Goal: Task Accomplishment & Management: Manage account settings

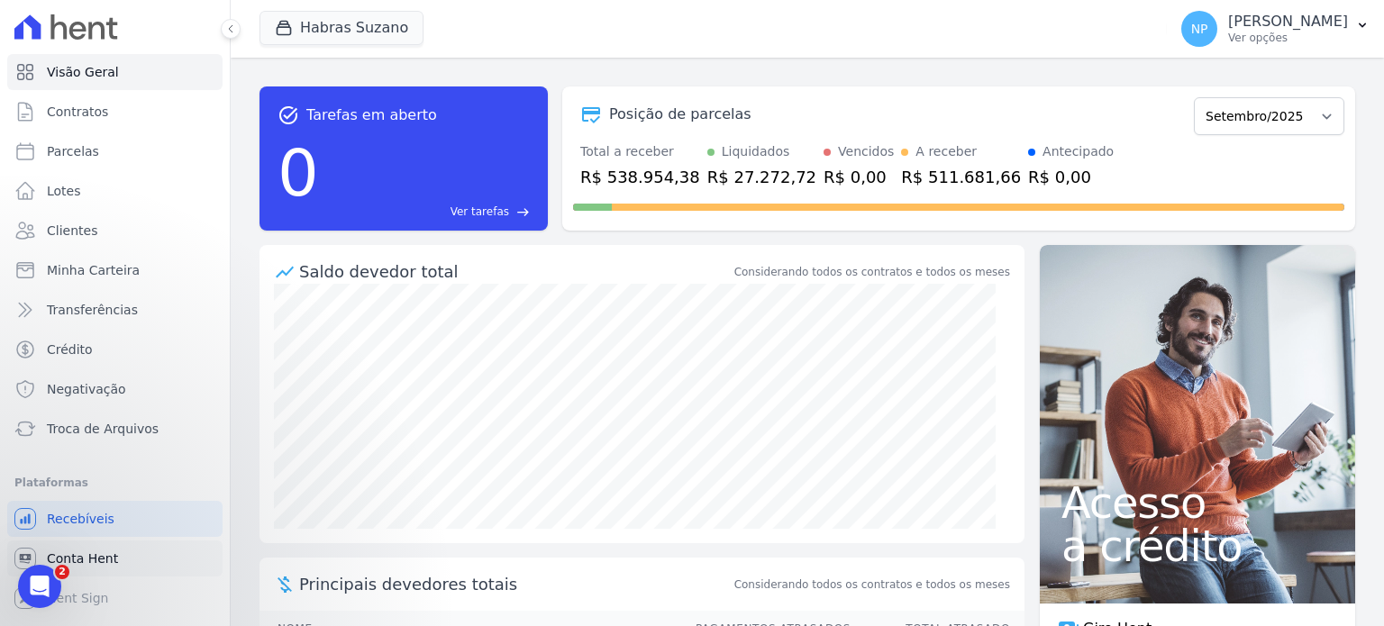
click at [119, 562] on link "Conta Hent" at bounding box center [114, 559] width 215 height 36
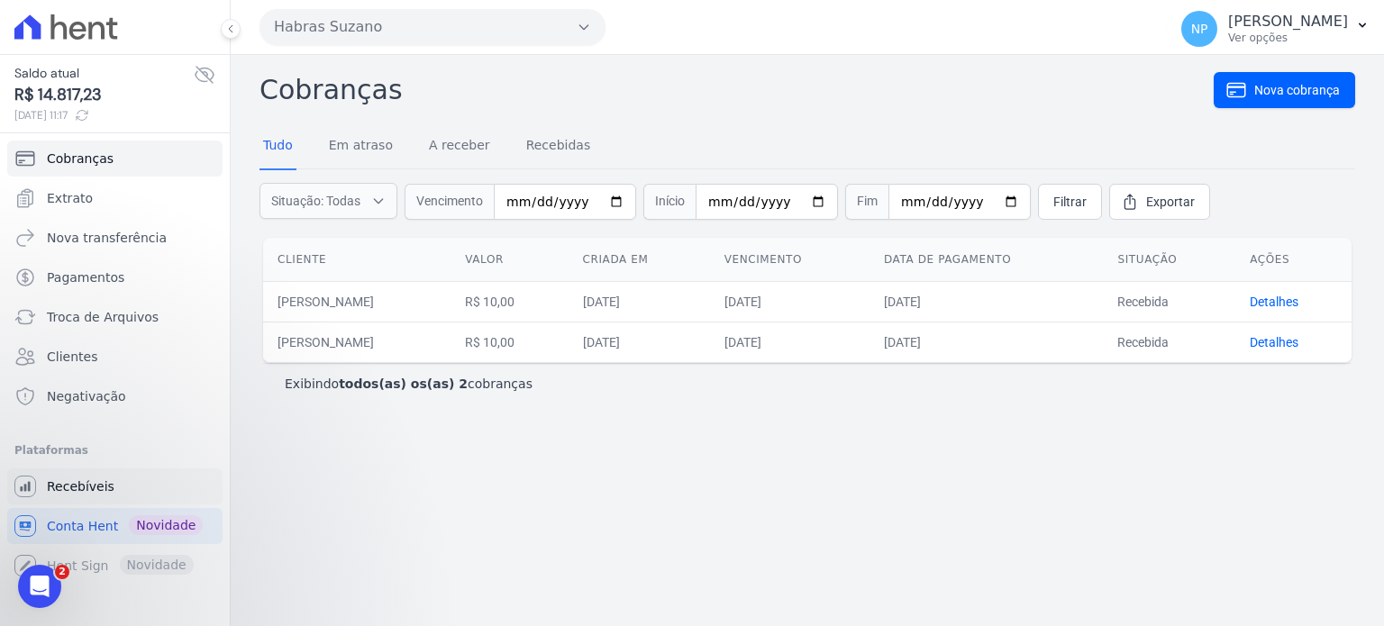
click at [72, 484] on span "Recebíveis" at bounding box center [81, 487] width 68 height 18
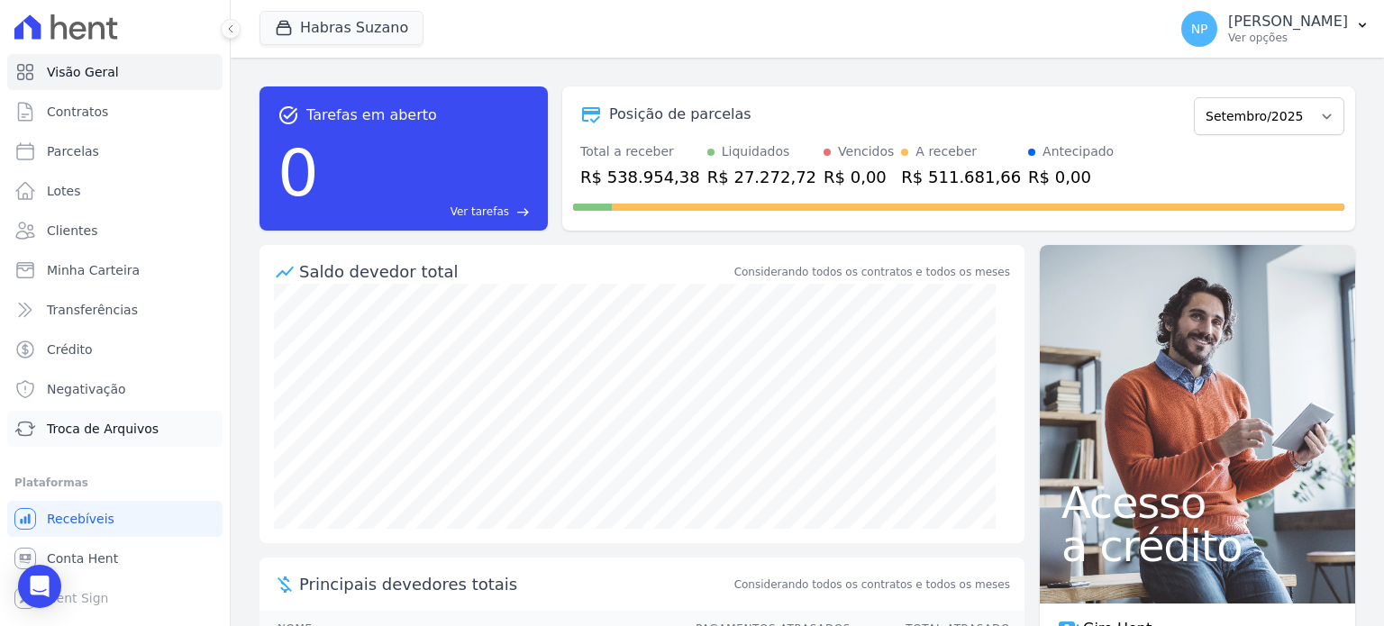
click at [120, 436] on span "Troca de Arquivos" at bounding box center [103, 429] width 112 height 18
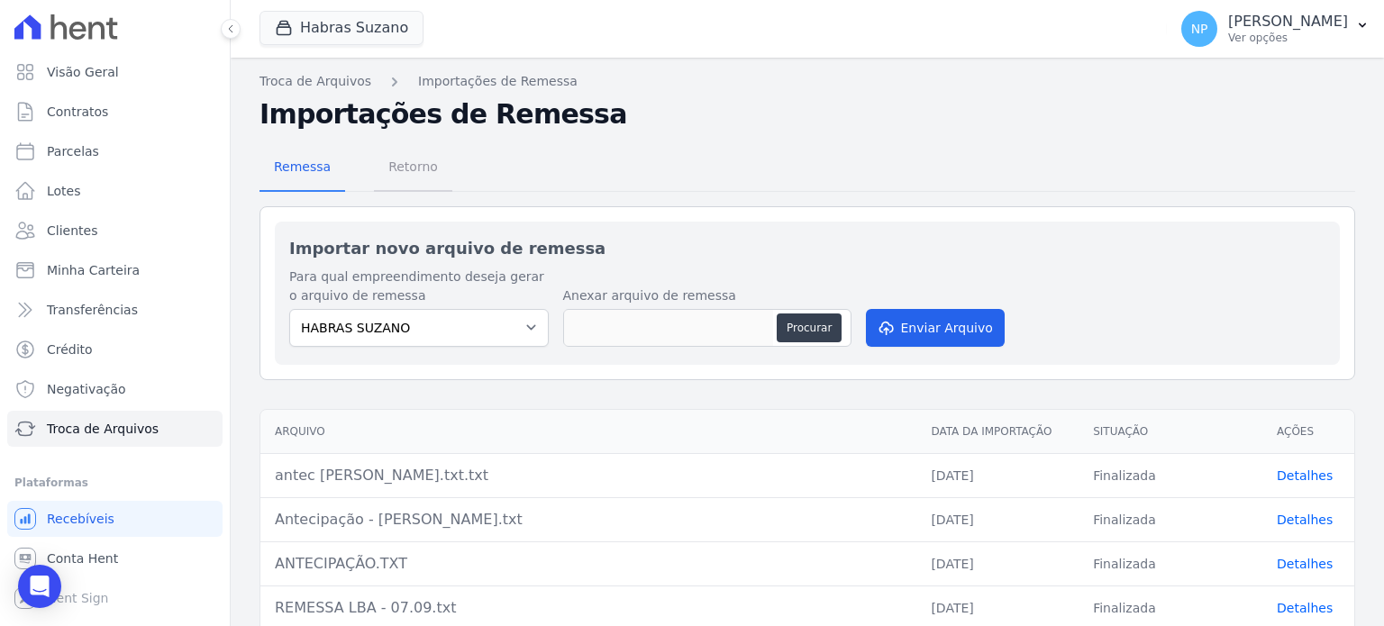
click at [409, 170] on span "Retorno" at bounding box center [413, 167] width 71 height 36
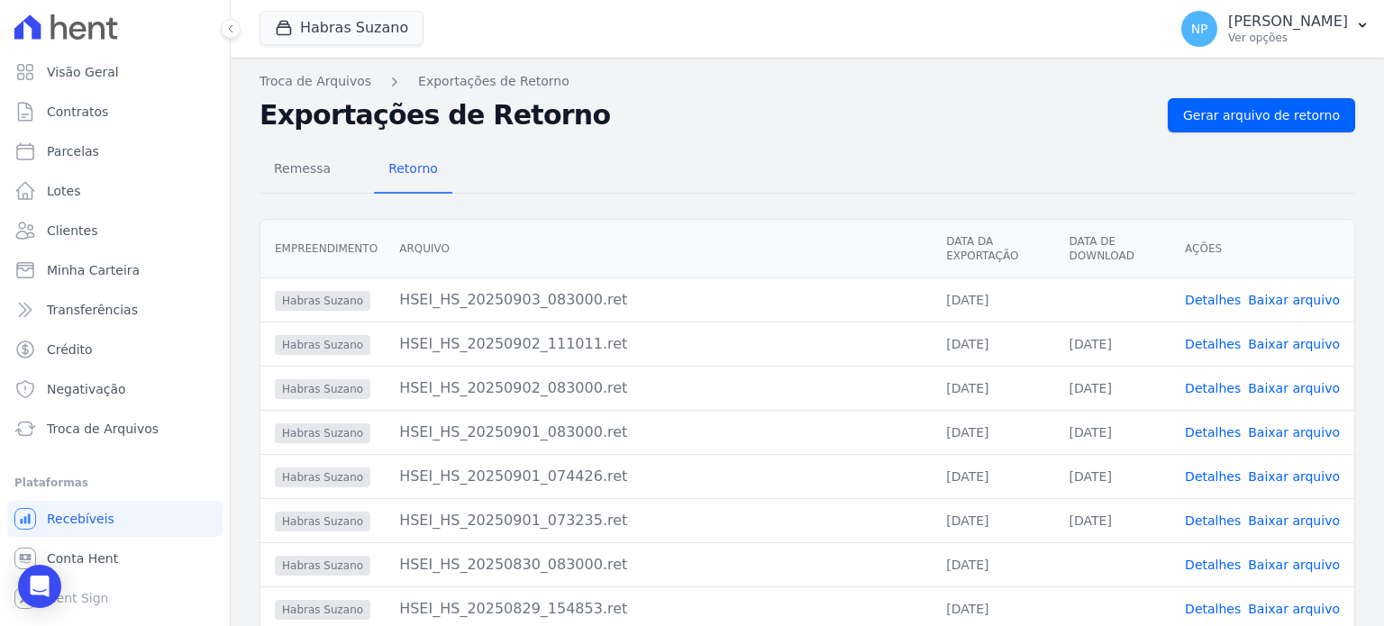
click at [1215, 301] on link "Detalhes" at bounding box center [1213, 300] width 56 height 14
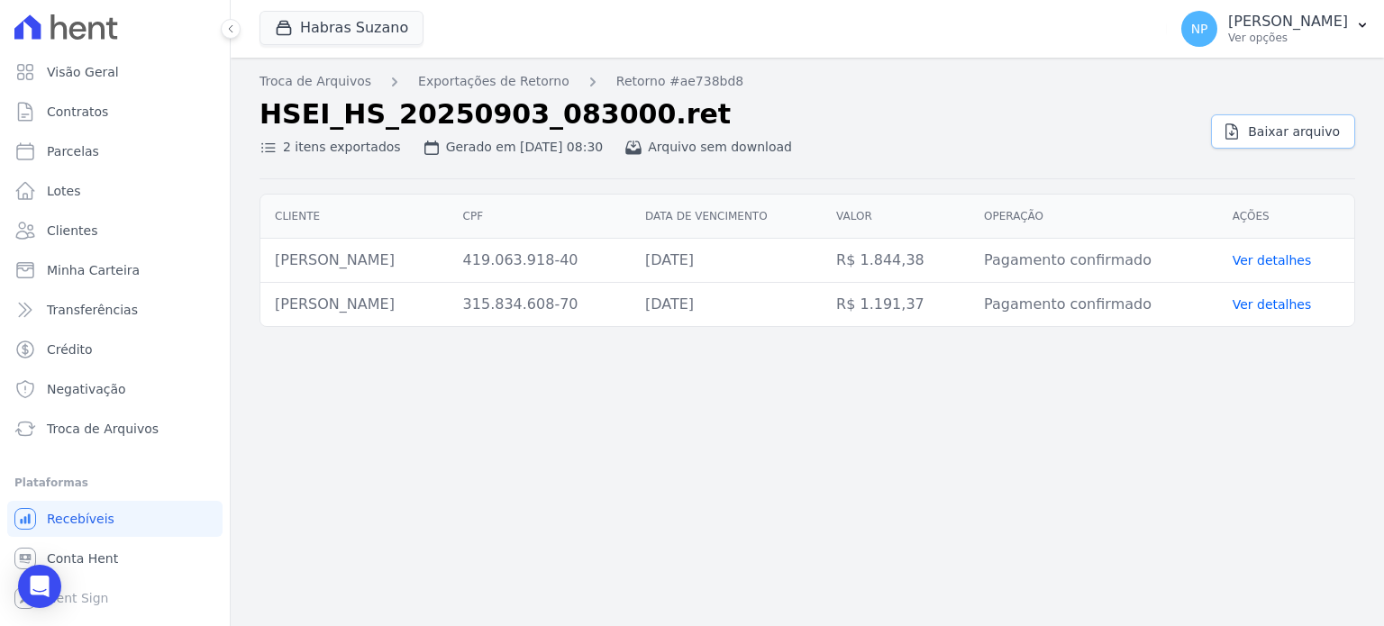
click at [1269, 133] on span "Baixar arquivo" at bounding box center [1294, 132] width 92 height 18
click at [495, 86] on link "Exportações de Retorno" at bounding box center [493, 81] width 151 height 19
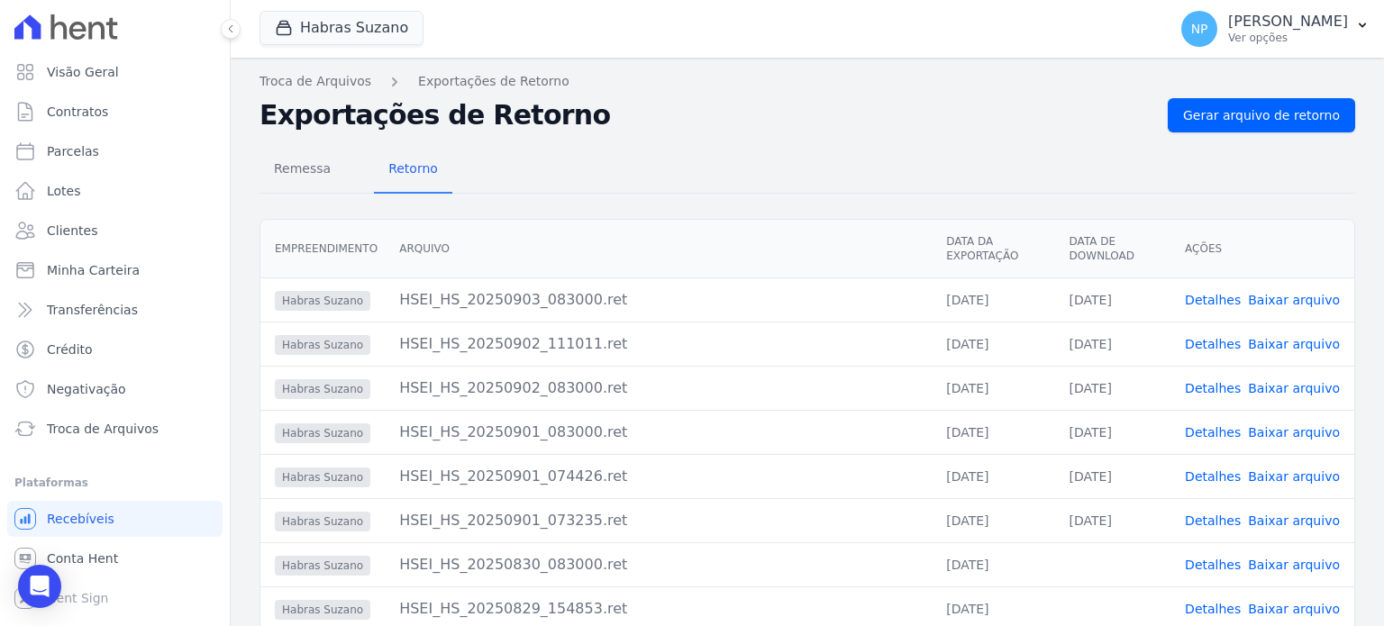
click at [1273, 342] on link "Baixar arquivo" at bounding box center [1294, 344] width 92 height 14
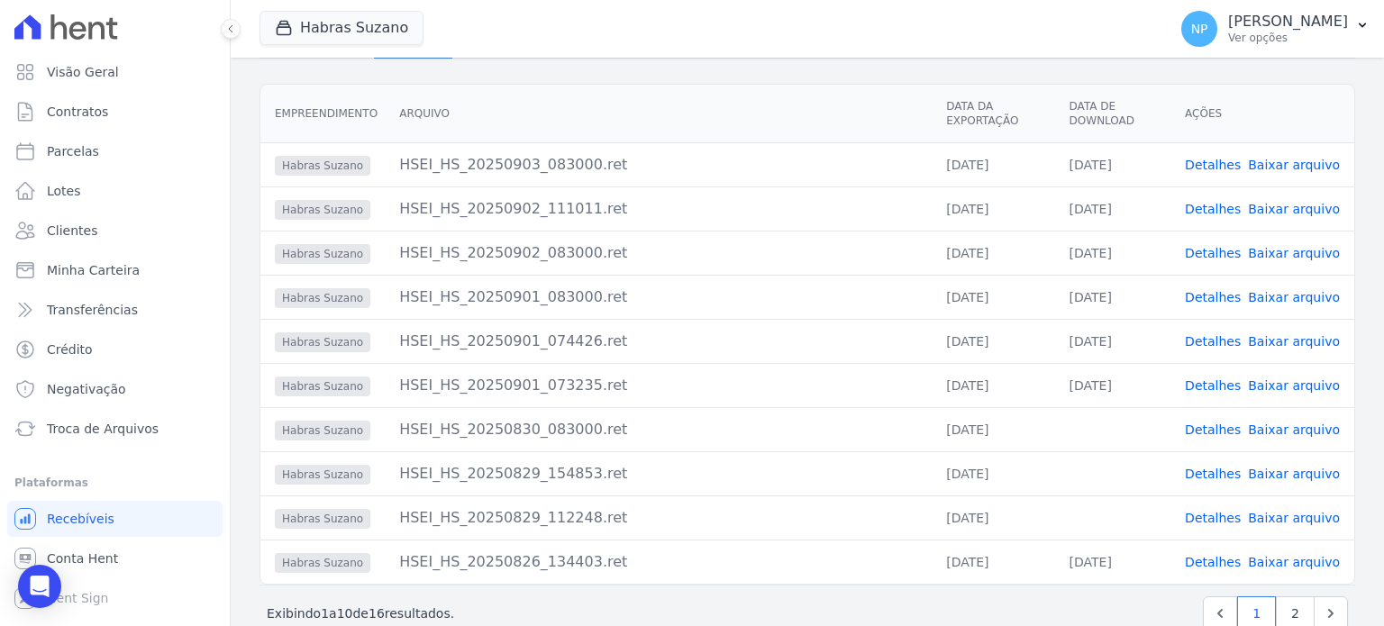
scroll to position [175, 0]
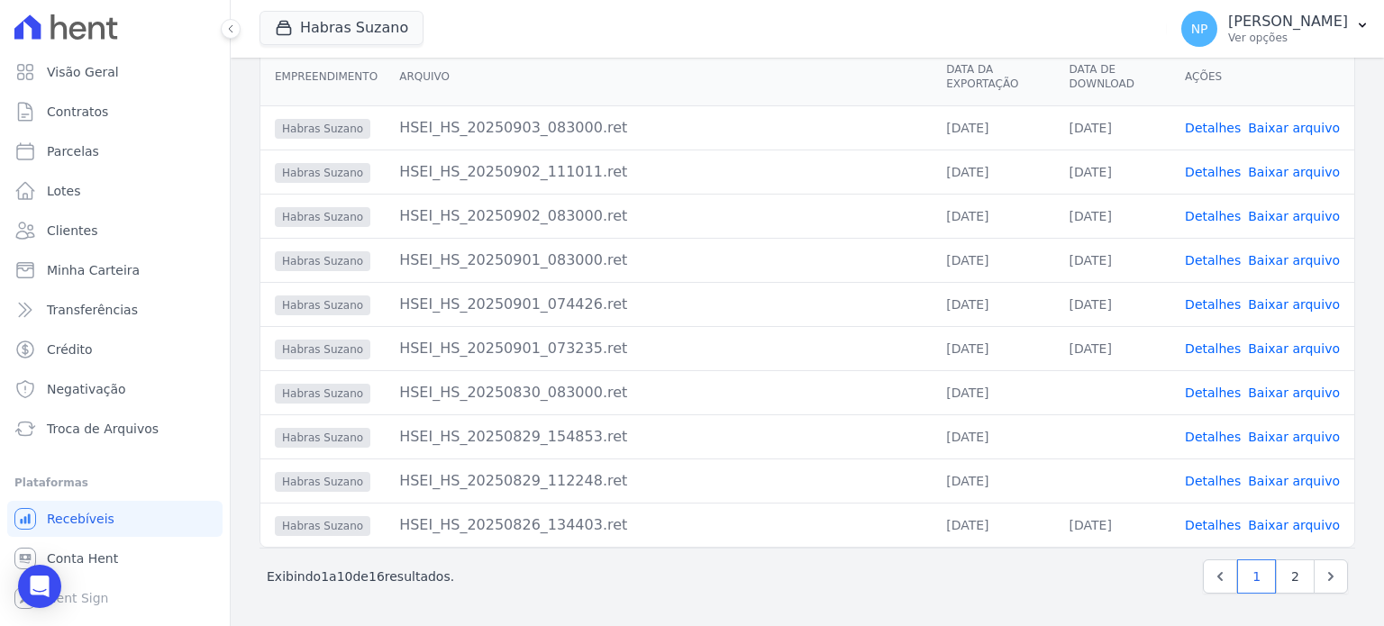
click at [1264, 216] on link "Baixar arquivo" at bounding box center [1294, 216] width 92 height 14
click at [1218, 216] on link "Detalhes" at bounding box center [1213, 216] width 56 height 14
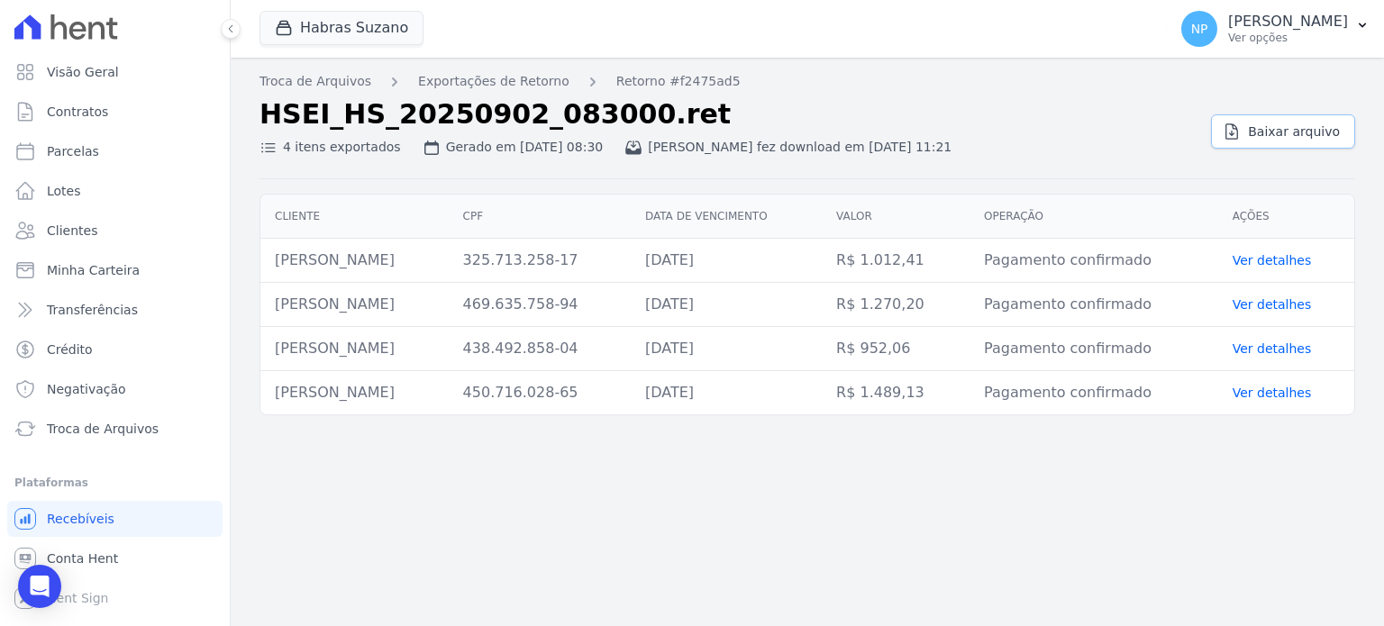
click at [1323, 135] on span "Baixar arquivo" at bounding box center [1294, 132] width 92 height 18
click at [461, 149] on div "Gerado em [DATE] 08:30" at bounding box center [513, 147] width 181 height 19
click at [292, 151] on div "4 itens exportados" at bounding box center [331, 147] width 142 height 19
click at [299, 90] on link "Troca de Arquivos" at bounding box center [316, 81] width 112 height 19
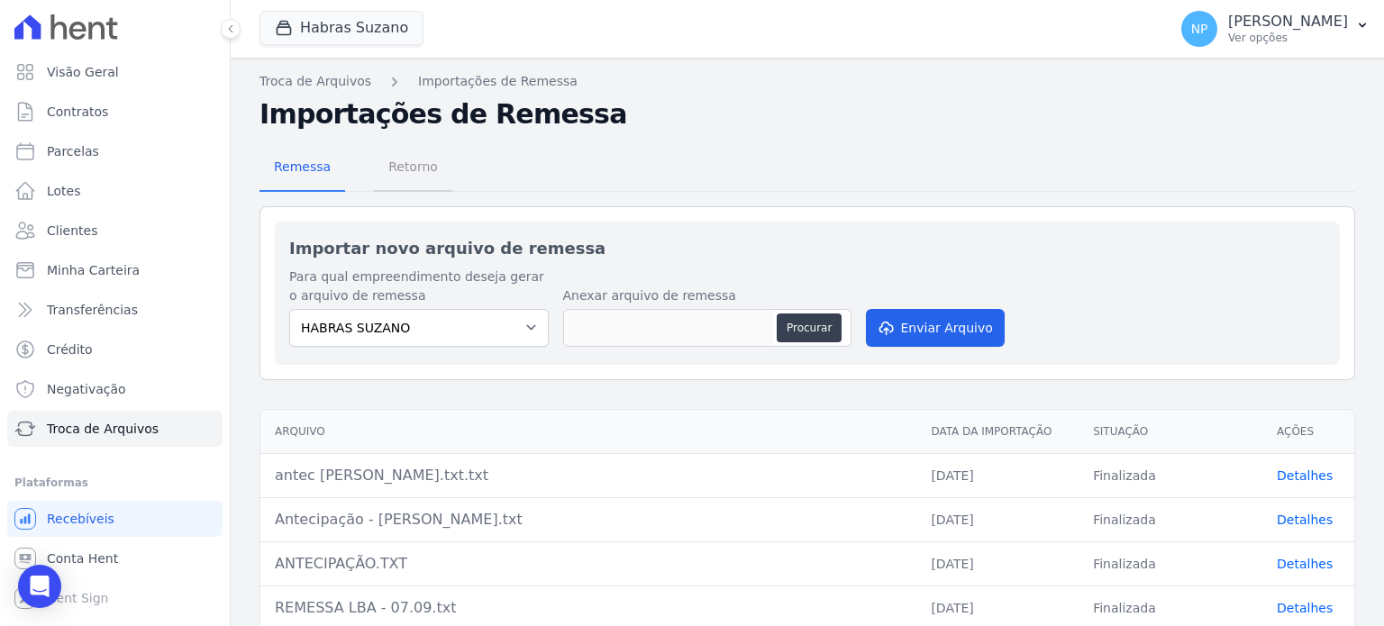
click at [402, 174] on span "Retorno" at bounding box center [413, 167] width 71 height 36
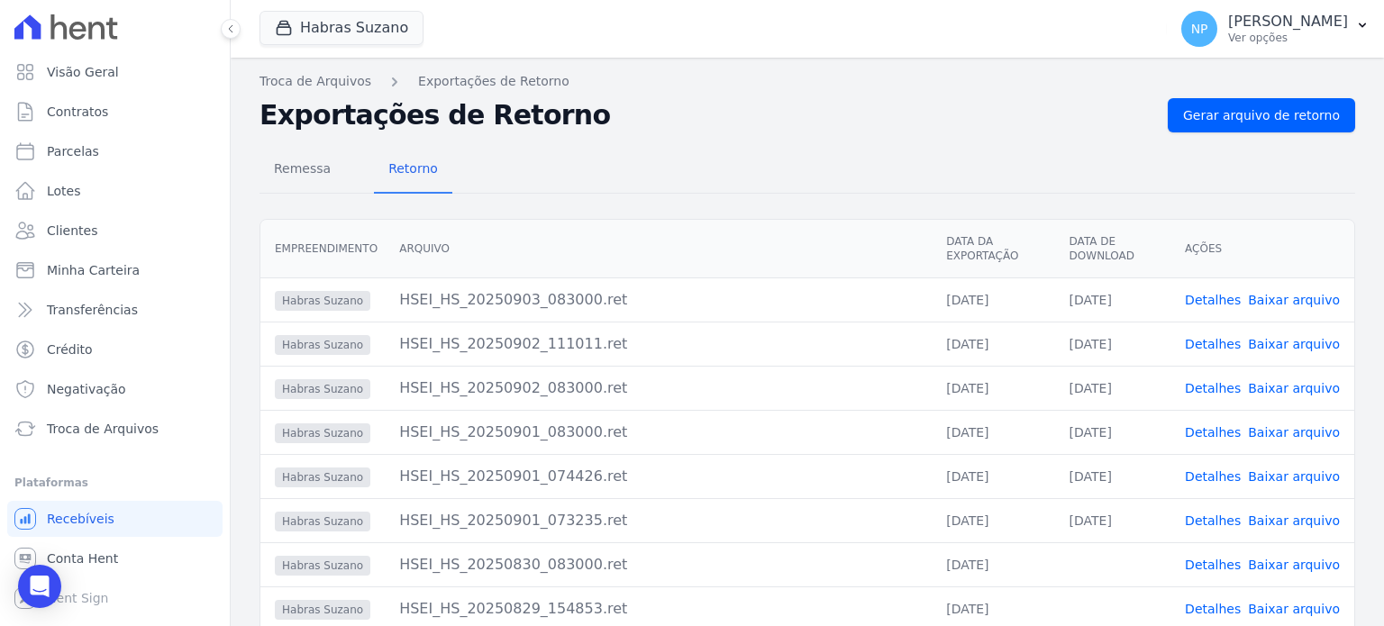
click at [1203, 480] on link "Detalhes" at bounding box center [1213, 477] width 56 height 14
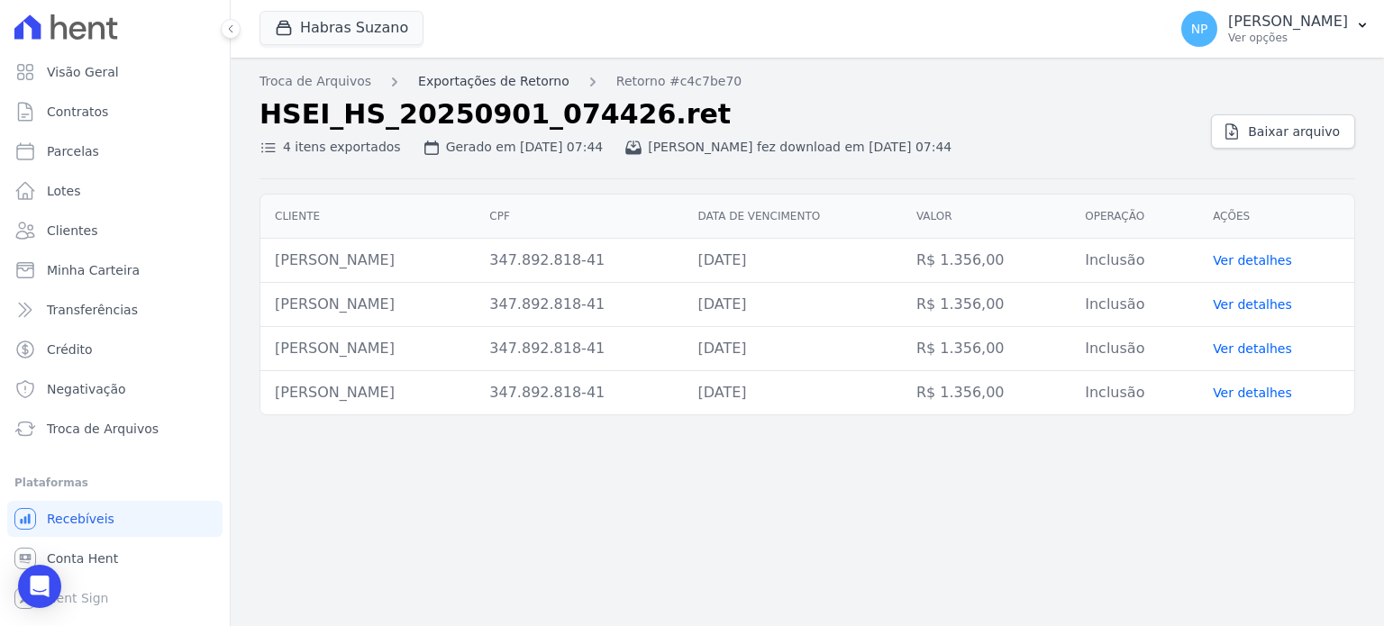
click at [482, 78] on link "Exportações de Retorno" at bounding box center [493, 81] width 151 height 19
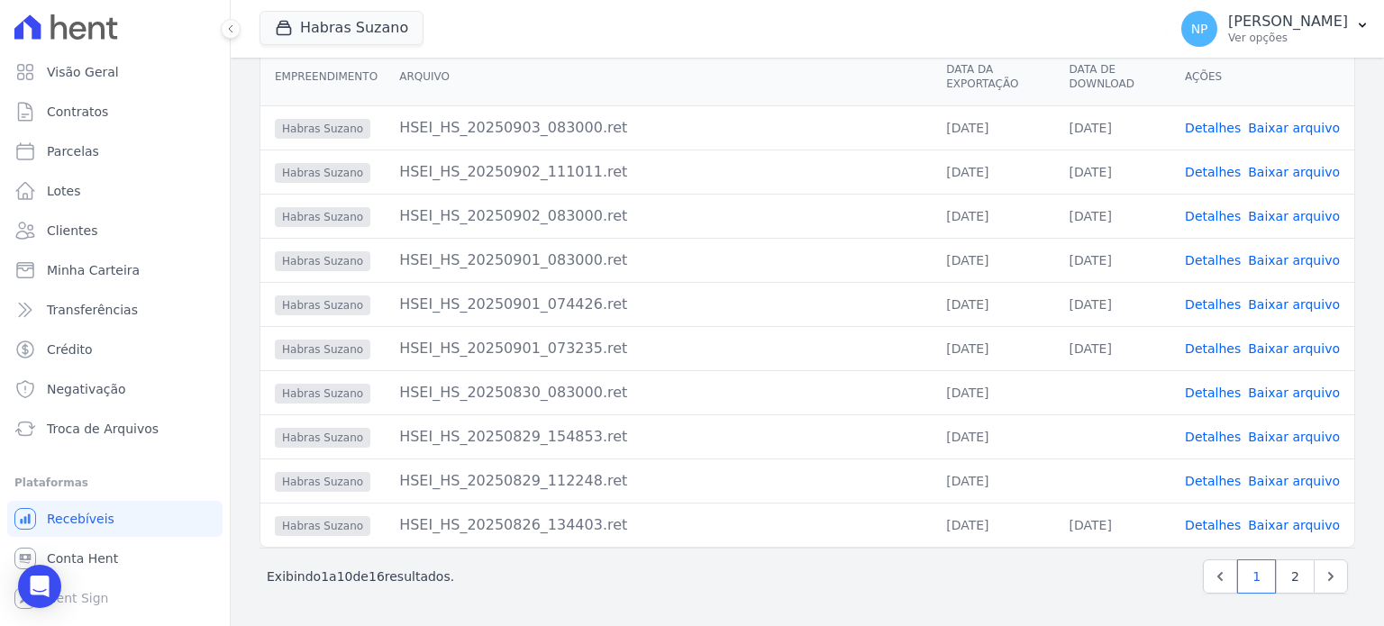
scroll to position [175, 0]
click at [1207, 125] on link "Detalhes" at bounding box center [1213, 128] width 56 height 14
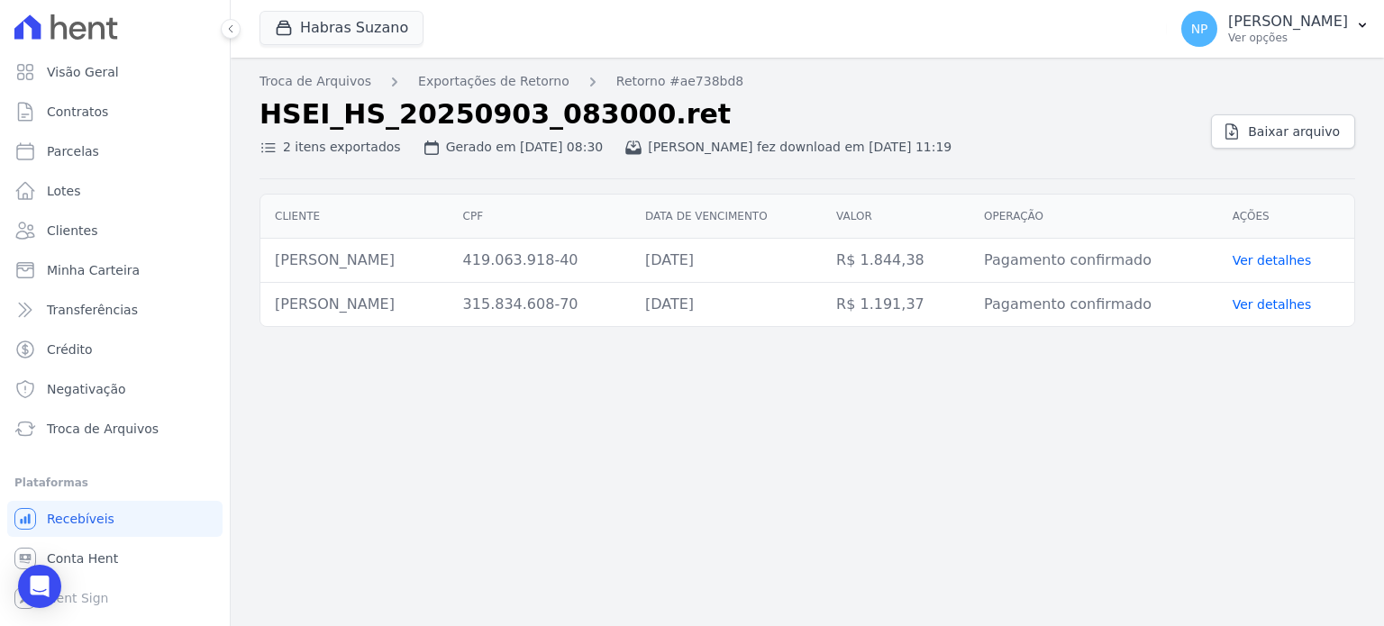
click at [336, 147] on div "2 itens exportados" at bounding box center [331, 147] width 142 height 19
click at [263, 151] on icon at bounding box center [269, 148] width 18 height 18
click at [1286, 263] on link "Ver detalhes" at bounding box center [1272, 260] width 79 height 14
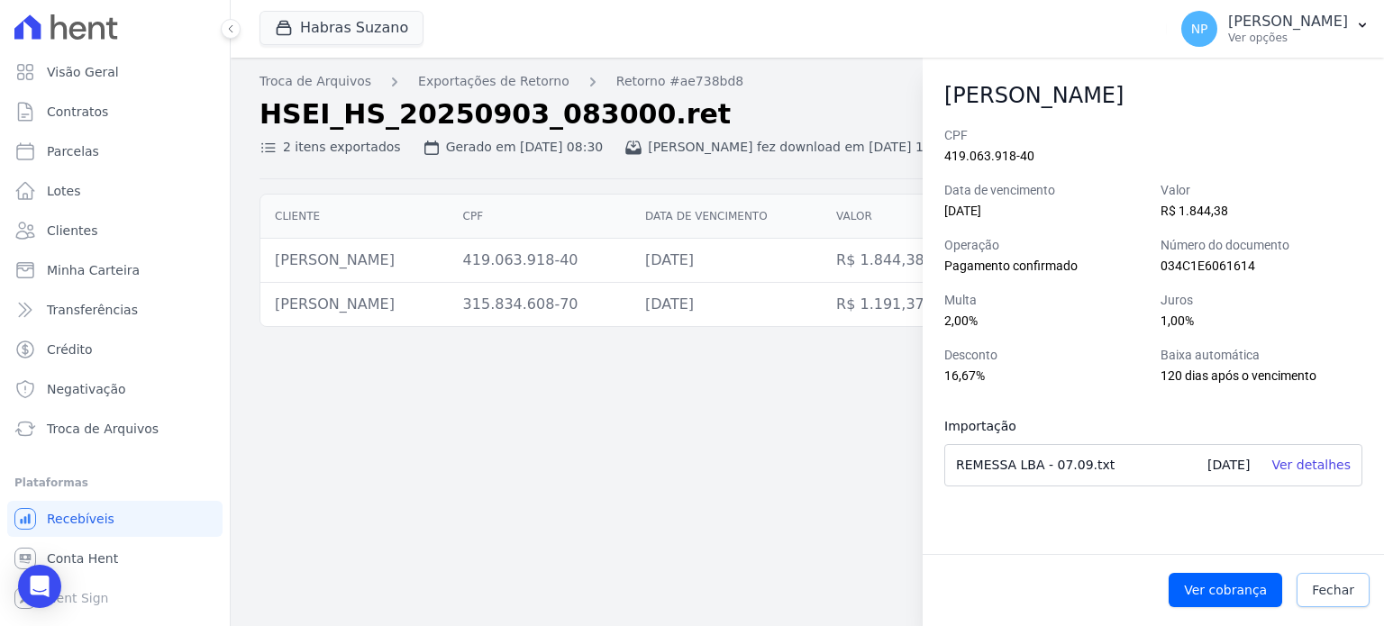
click at [1338, 594] on span "Fechar" at bounding box center [1333, 590] width 42 height 18
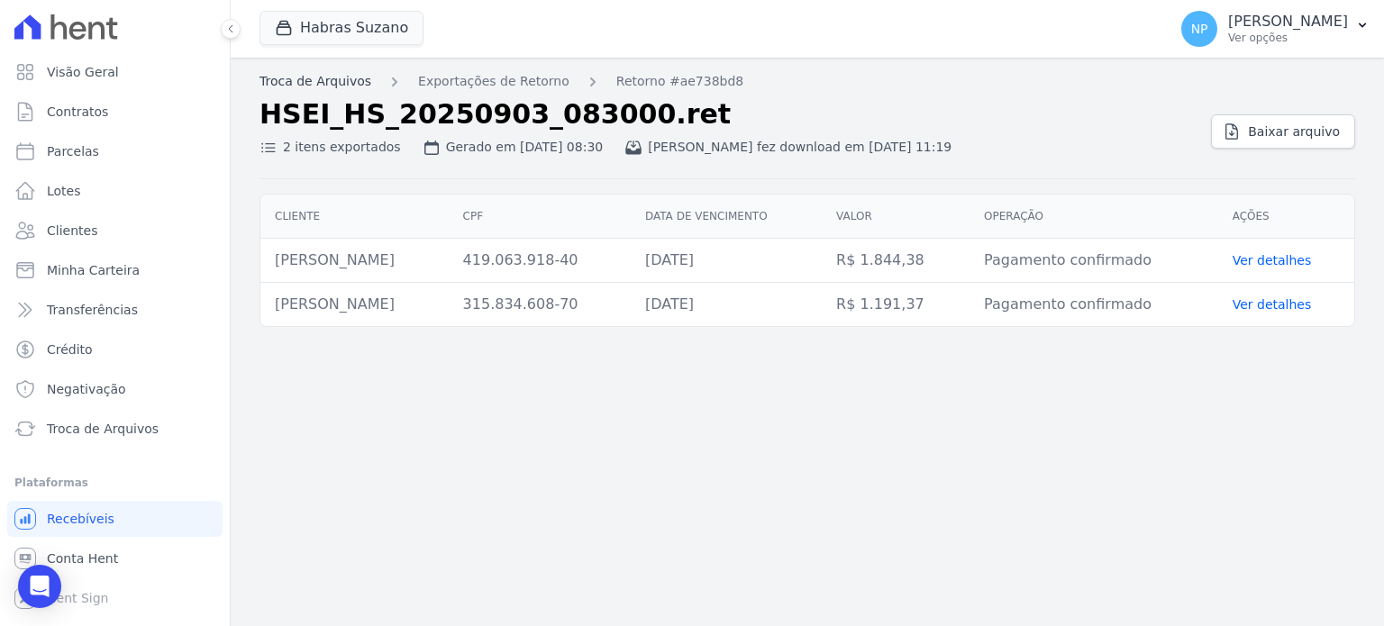
click at [326, 73] on link "Troca de Arquivos" at bounding box center [316, 81] width 112 height 19
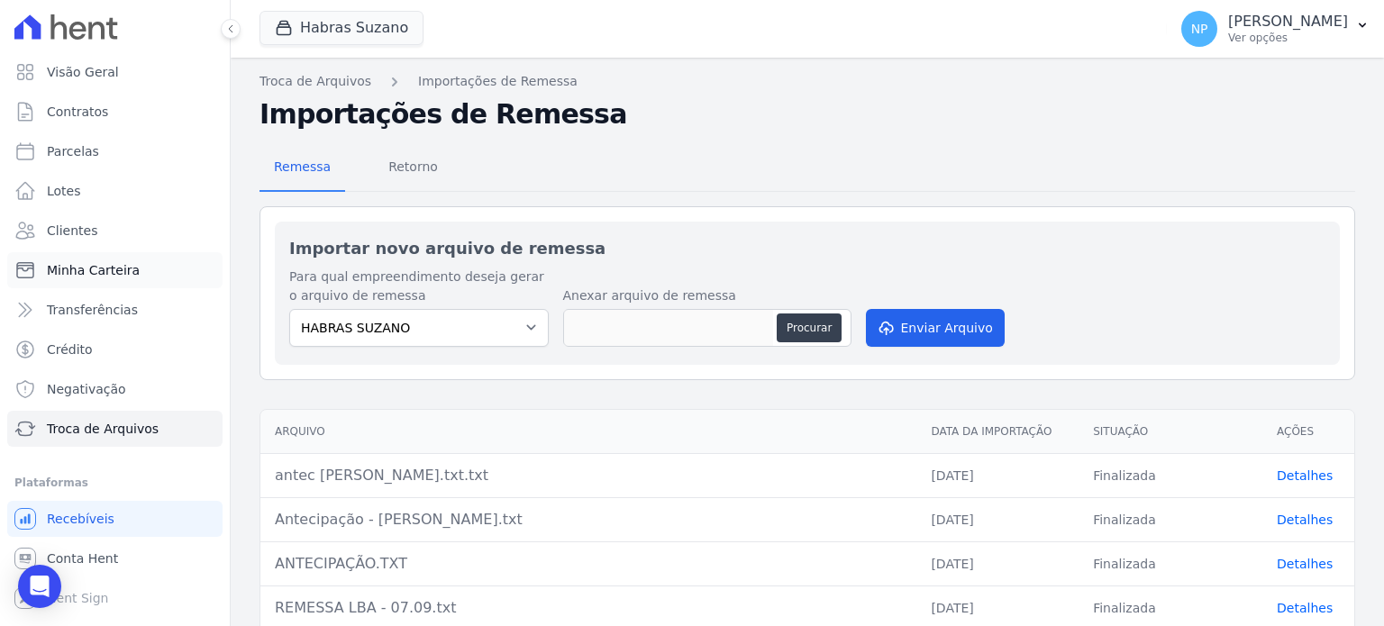
click at [69, 275] on span "Minha Carteira" at bounding box center [93, 270] width 93 height 18
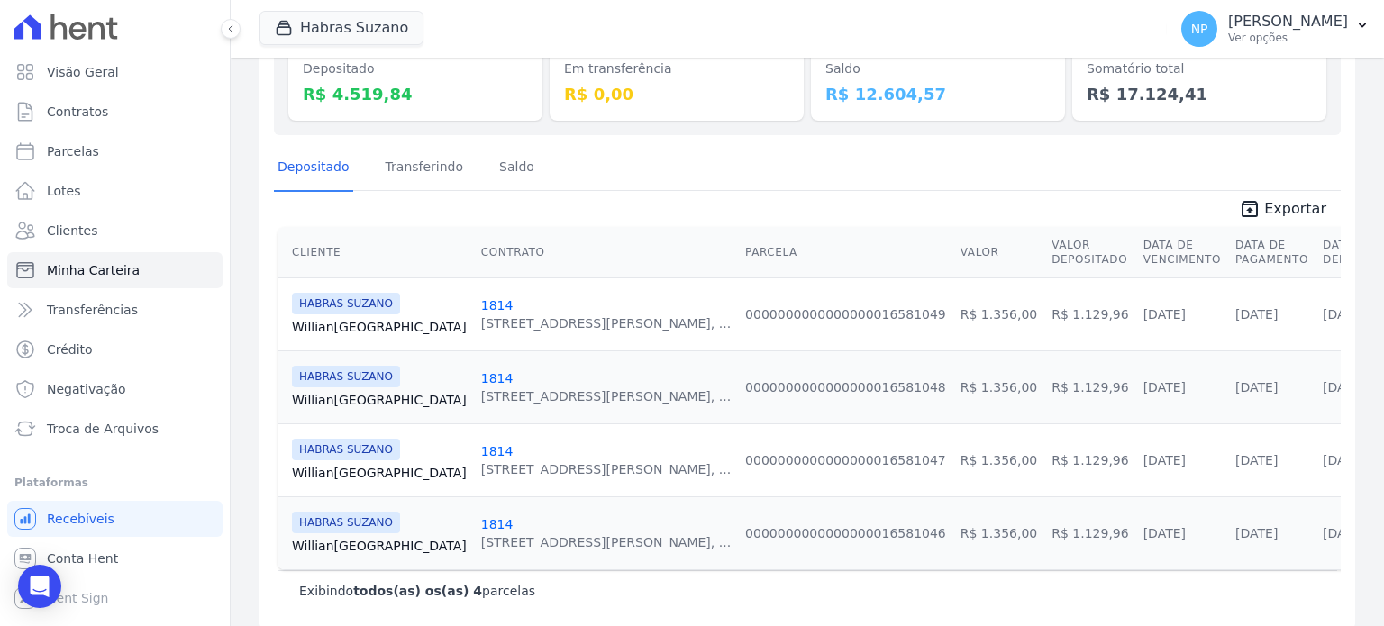
scroll to position [246, 0]
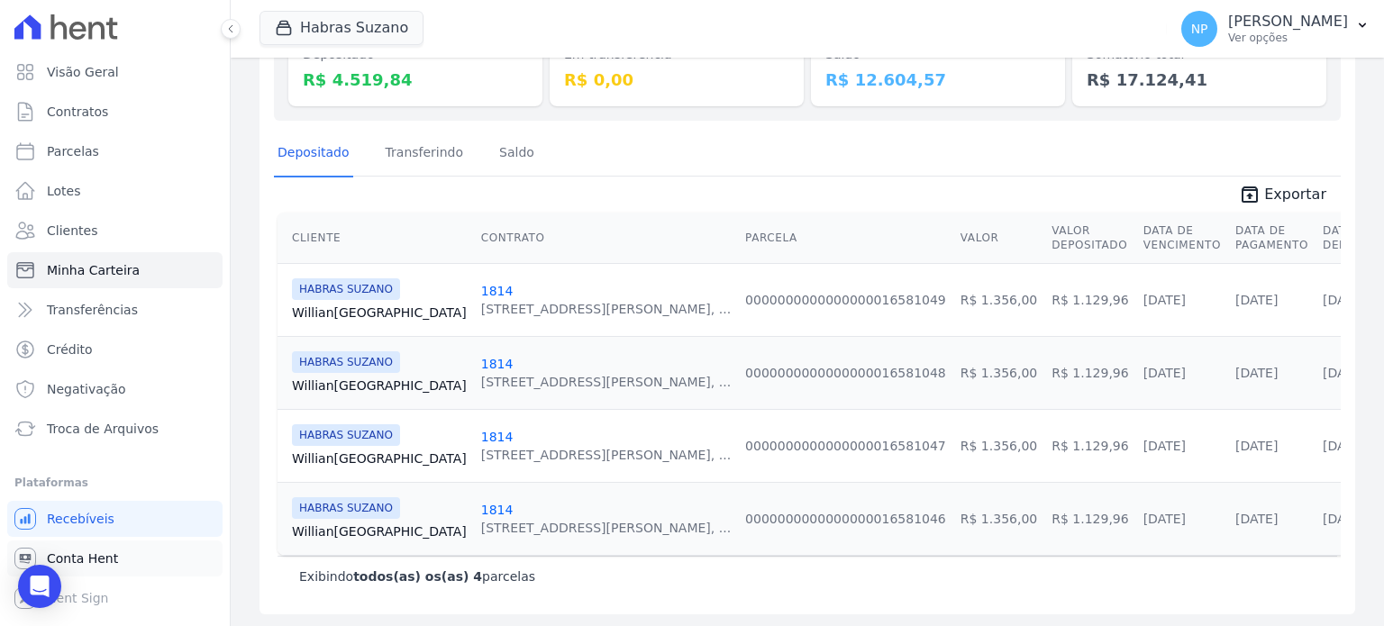
click at [110, 562] on span "Conta Hent" at bounding box center [82, 559] width 71 height 18
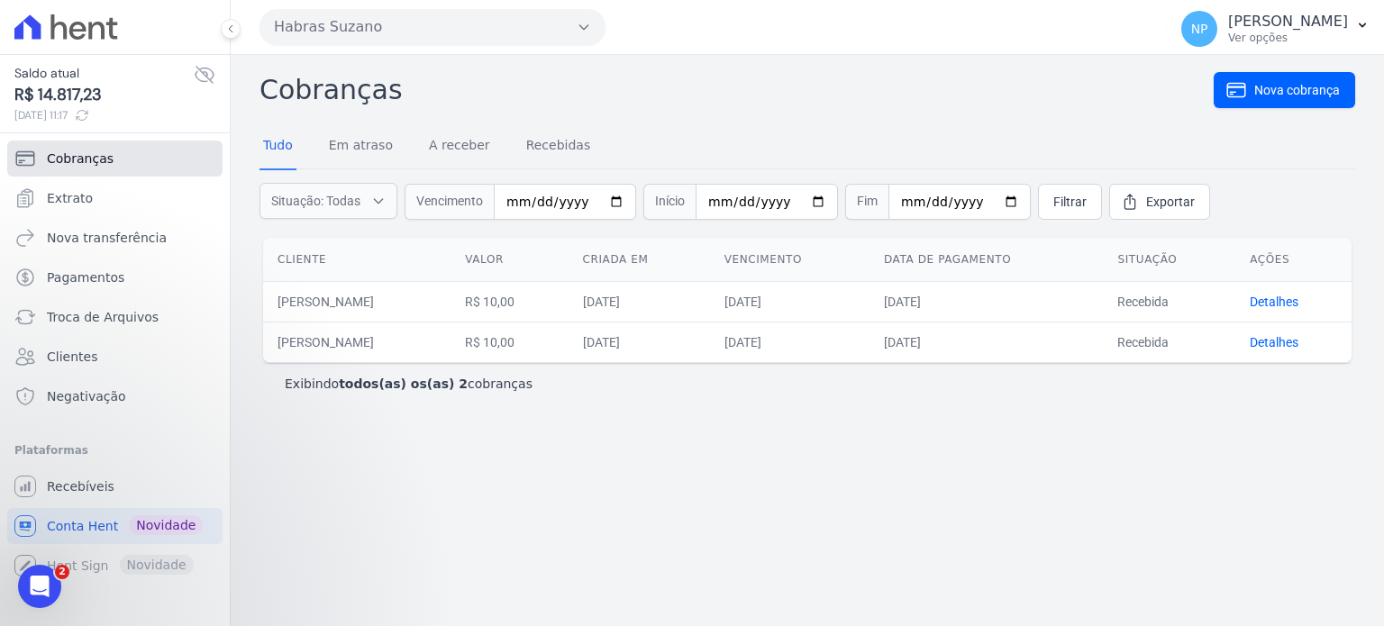
click at [62, 166] on span "Cobranças" at bounding box center [80, 159] width 67 height 18
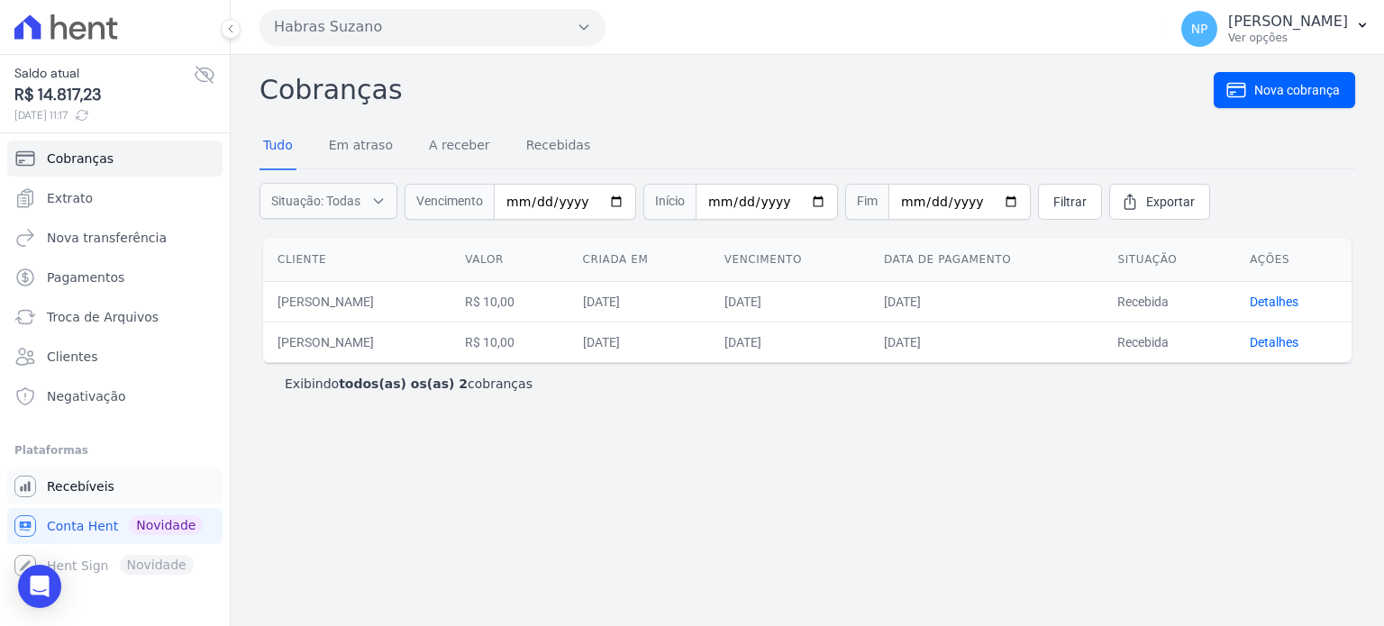
click at [98, 479] on span "Recebíveis" at bounding box center [81, 487] width 68 height 18
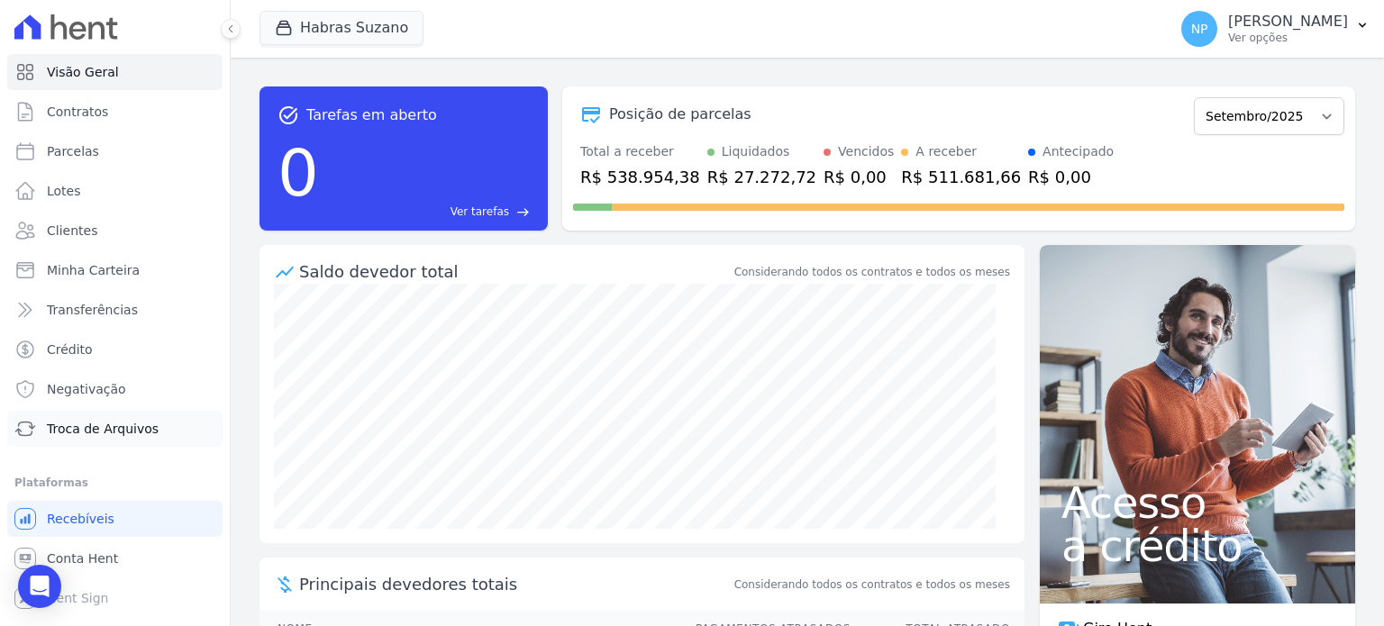
click at [78, 441] on link "Troca de Arquivos" at bounding box center [114, 429] width 215 height 36
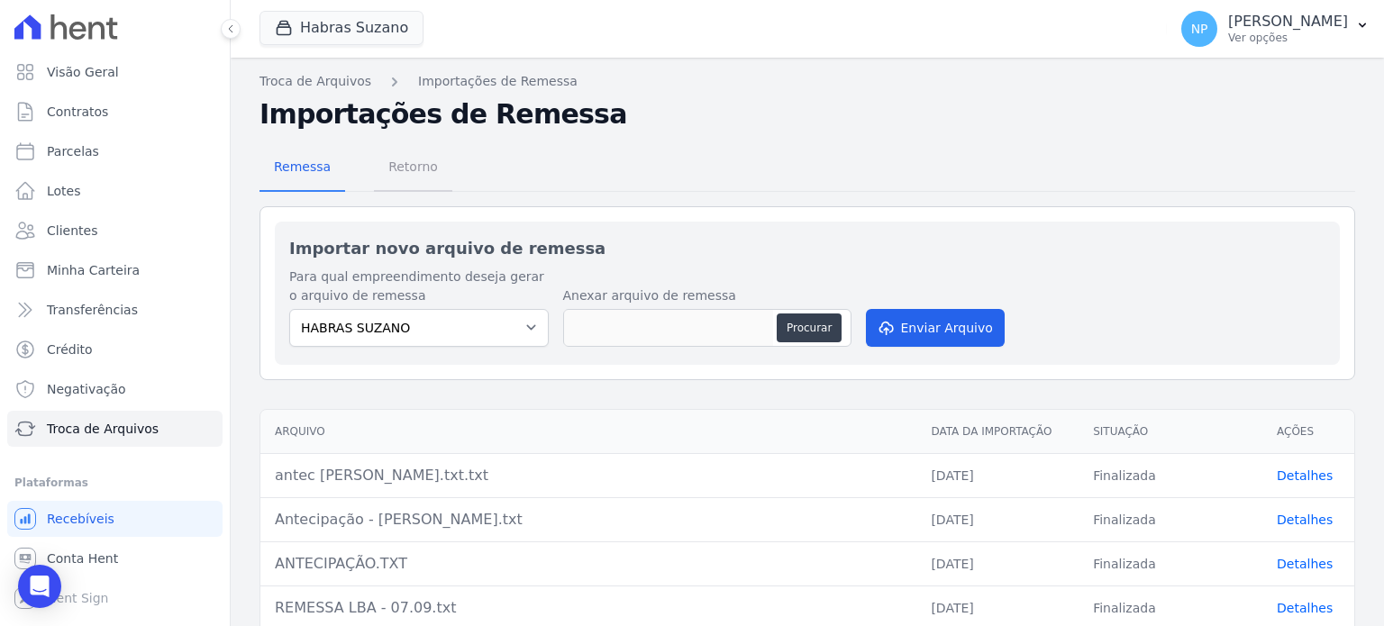
click at [390, 176] on span "Retorno" at bounding box center [413, 167] width 71 height 36
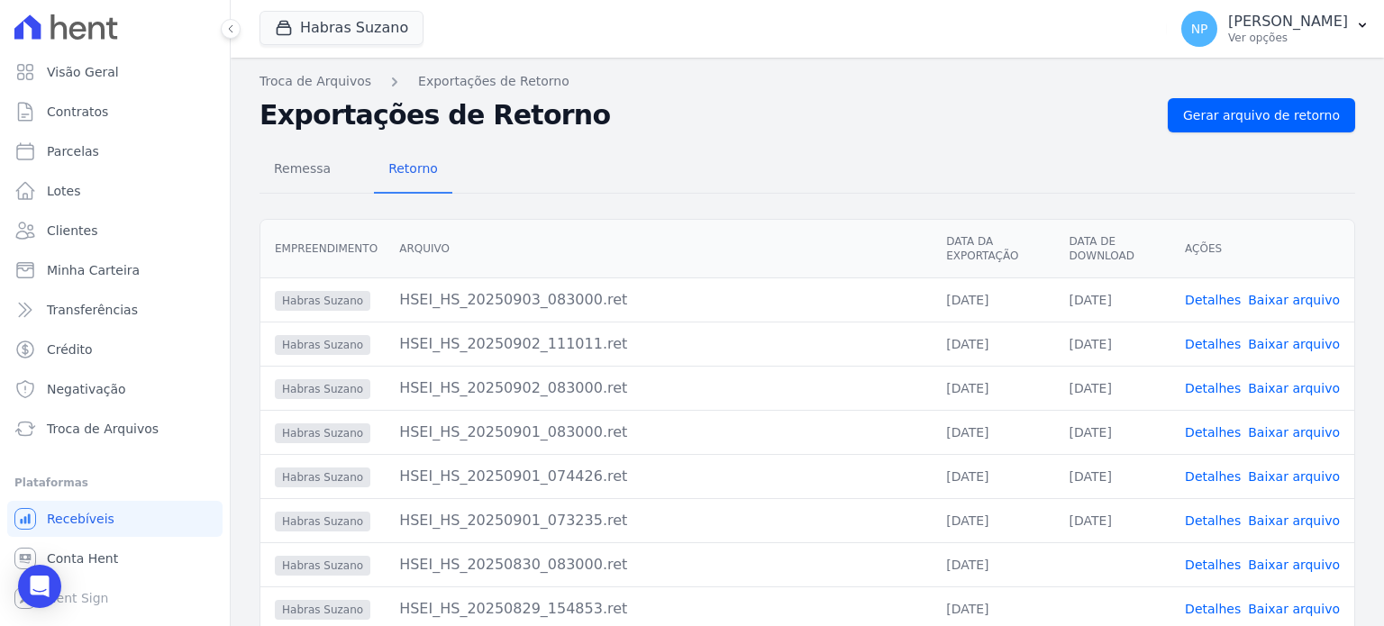
click at [1102, 301] on td "[DATE]" at bounding box center [1113, 300] width 116 height 44
click at [1224, 433] on link "Detalhes" at bounding box center [1213, 432] width 56 height 14
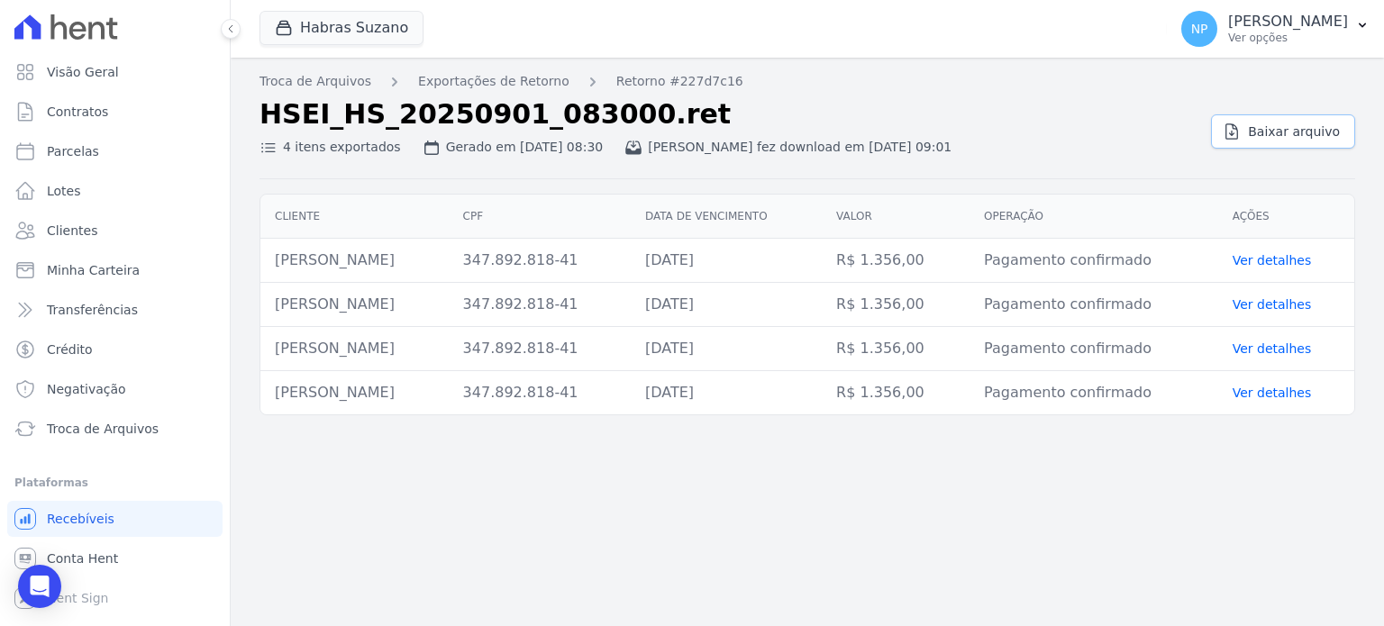
click at [1287, 129] on span "Baixar arquivo" at bounding box center [1294, 132] width 92 height 18
click at [494, 78] on link "Exportações de Retorno" at bounding box center [493, 81] width 151 height 19
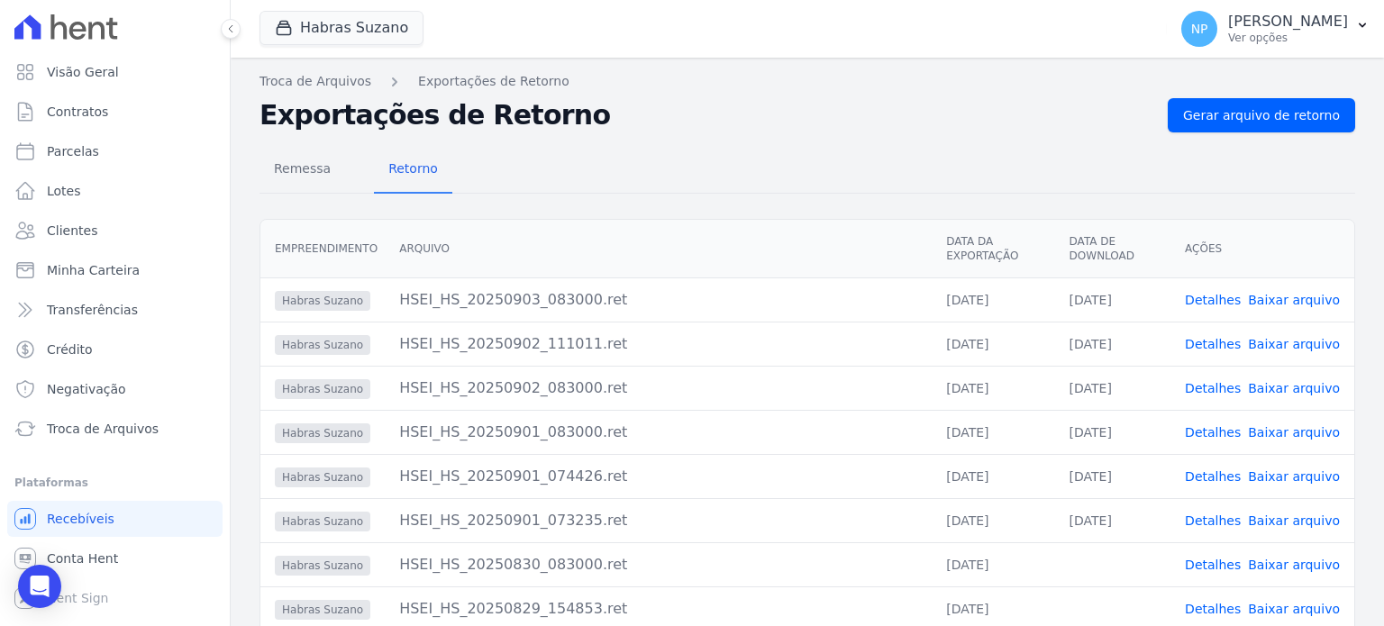
click at [1262, 306] on link "Baixar arquivo" at bounding box center [1294, 300] width 92 height 14
click at [1217, 296] on link "Detalhes" at bounding box center [1213, 300] width 56 height 14
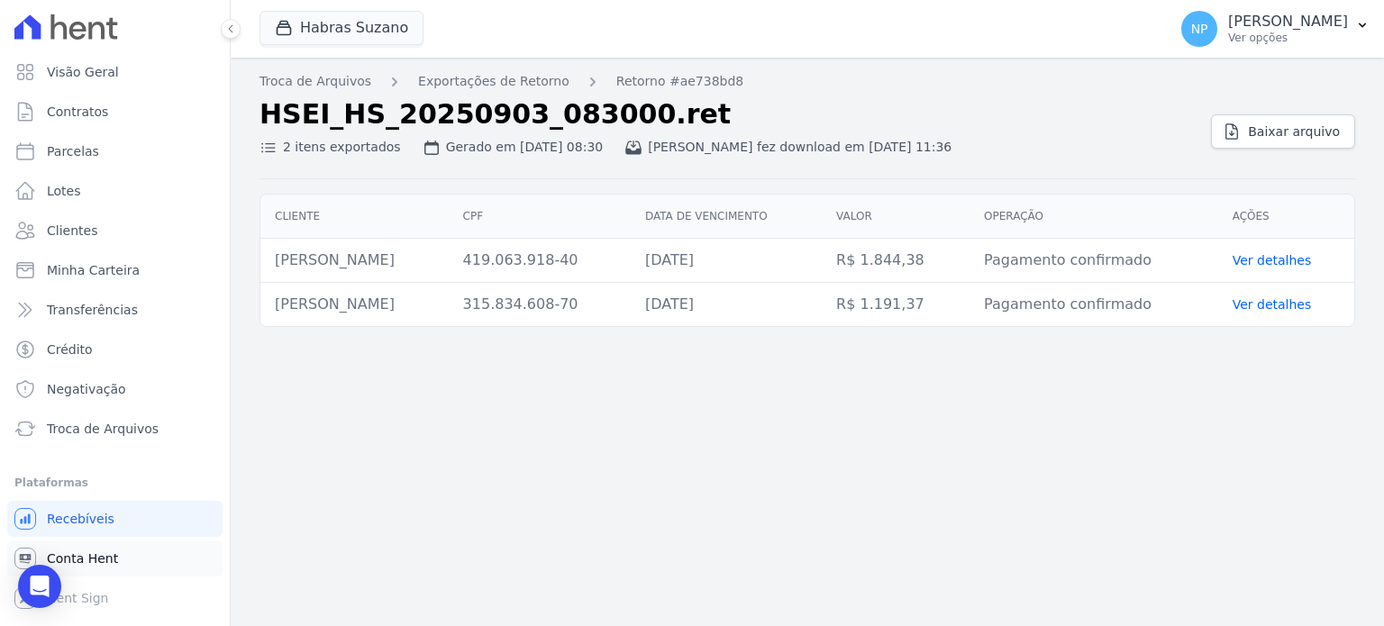
click at [59, 553] on span "Conta Hent" at bounding box center [82, 559] width 71 height 18
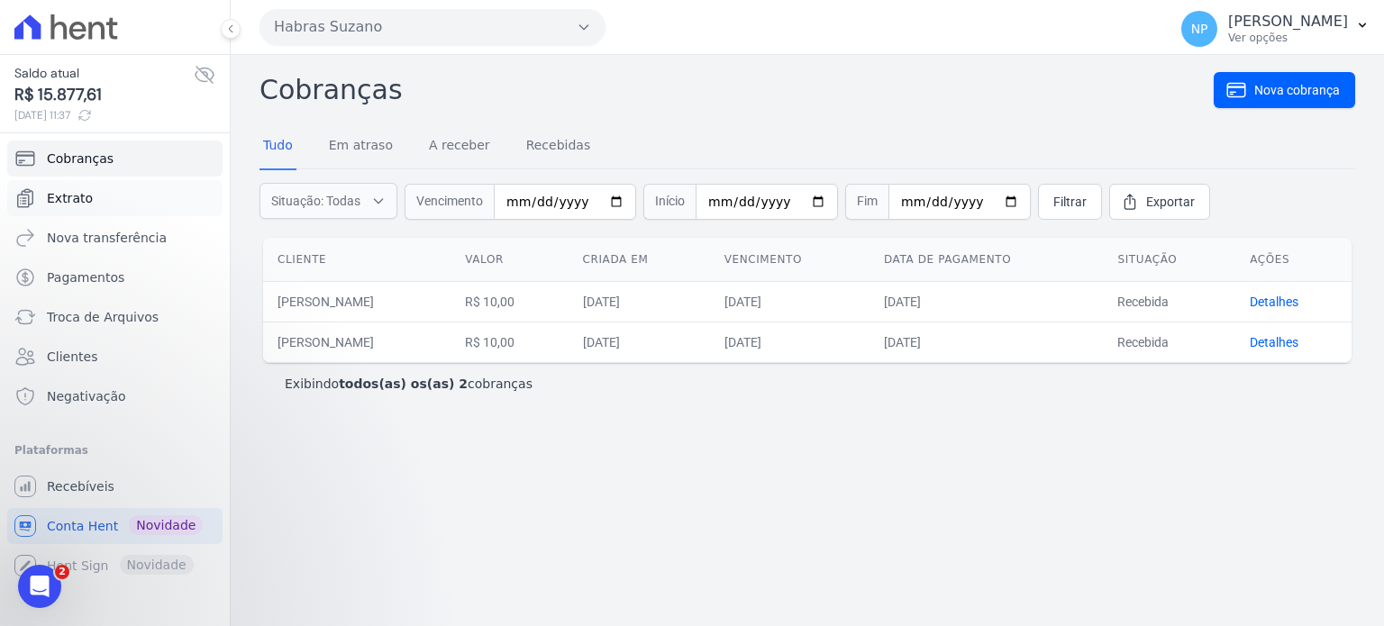
click at [86, 202] on span "Extrato" at bounding box center [70, 198] width 46 height 18
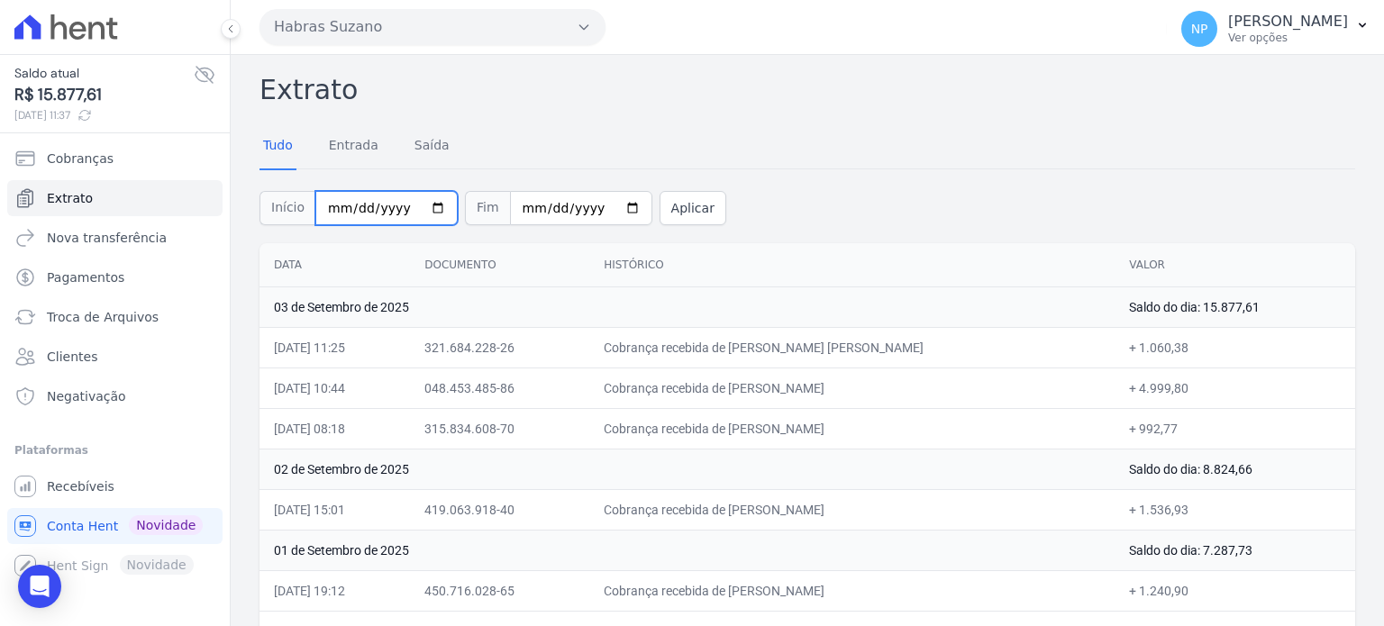
click at [426, 209] on input "[DATE]" at bounding box center [386, 208] width 142 height 34
click at [423, 204] on input "[DATE]" at bounding box center [386, 208] width 142 height 34
type input "[DATE]"
click at [664, 204] on button "Aplicar" at bounding box center [693, 208] width 67 height 34
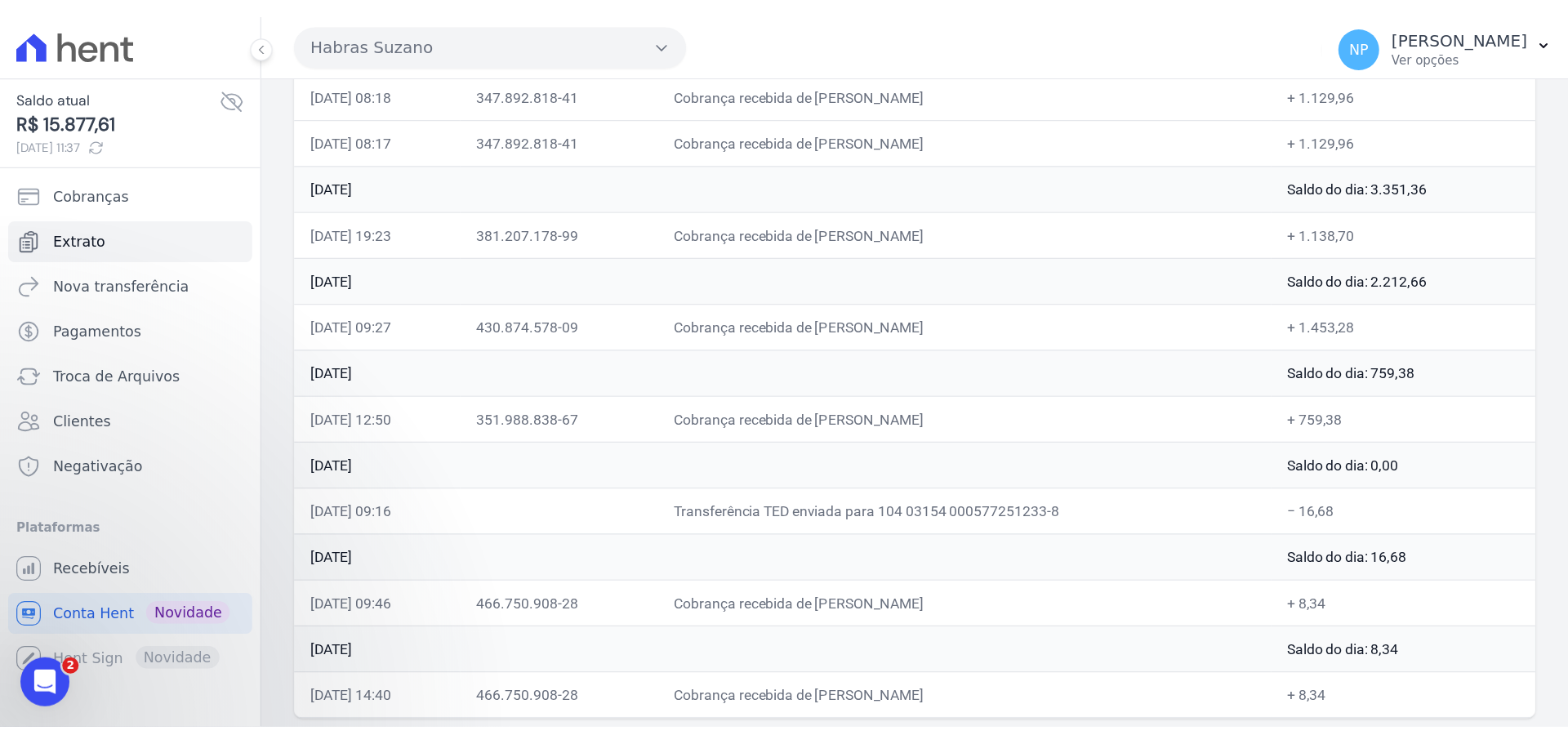
scroll to position [559, 0]
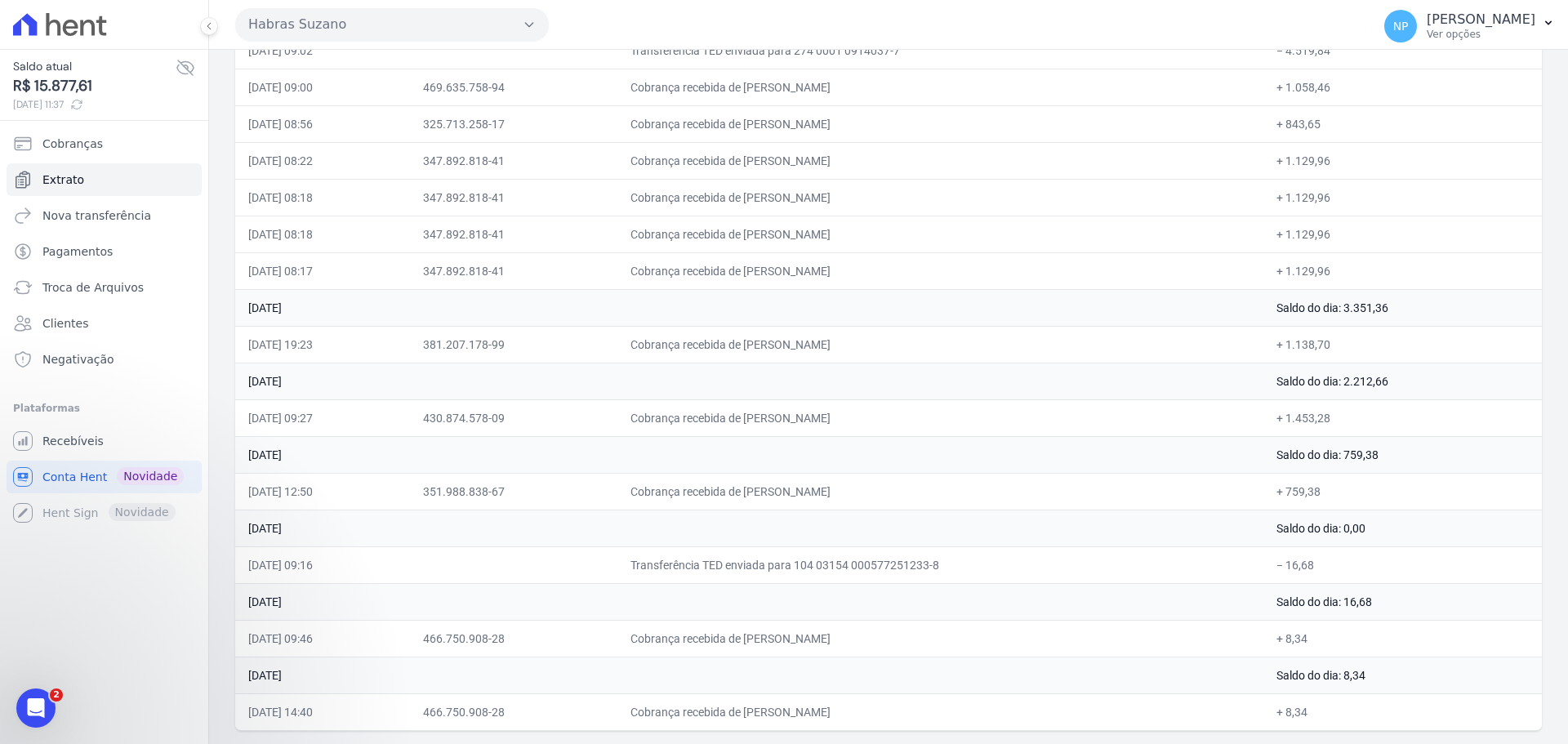
drag, startPoint x: 255, startPoint y: 634, endPoint x: 1313, endPoint y: 712, distance: 1060.9
click at [1254, 567] on tbody "03 de Setembro de 2025 Saldo do dia: 15.877,61 03/09/2025, 11:25 321.684.228-26…" at bounding box center [889, 216] width 1306 height 1029
click at [665, 466] on td "26 de Agosto de 2025" at bounding box center [749, 454] width 1028 height 37
click at [207, 25] on icon at bounding box center [208, 25] width 10 height 10
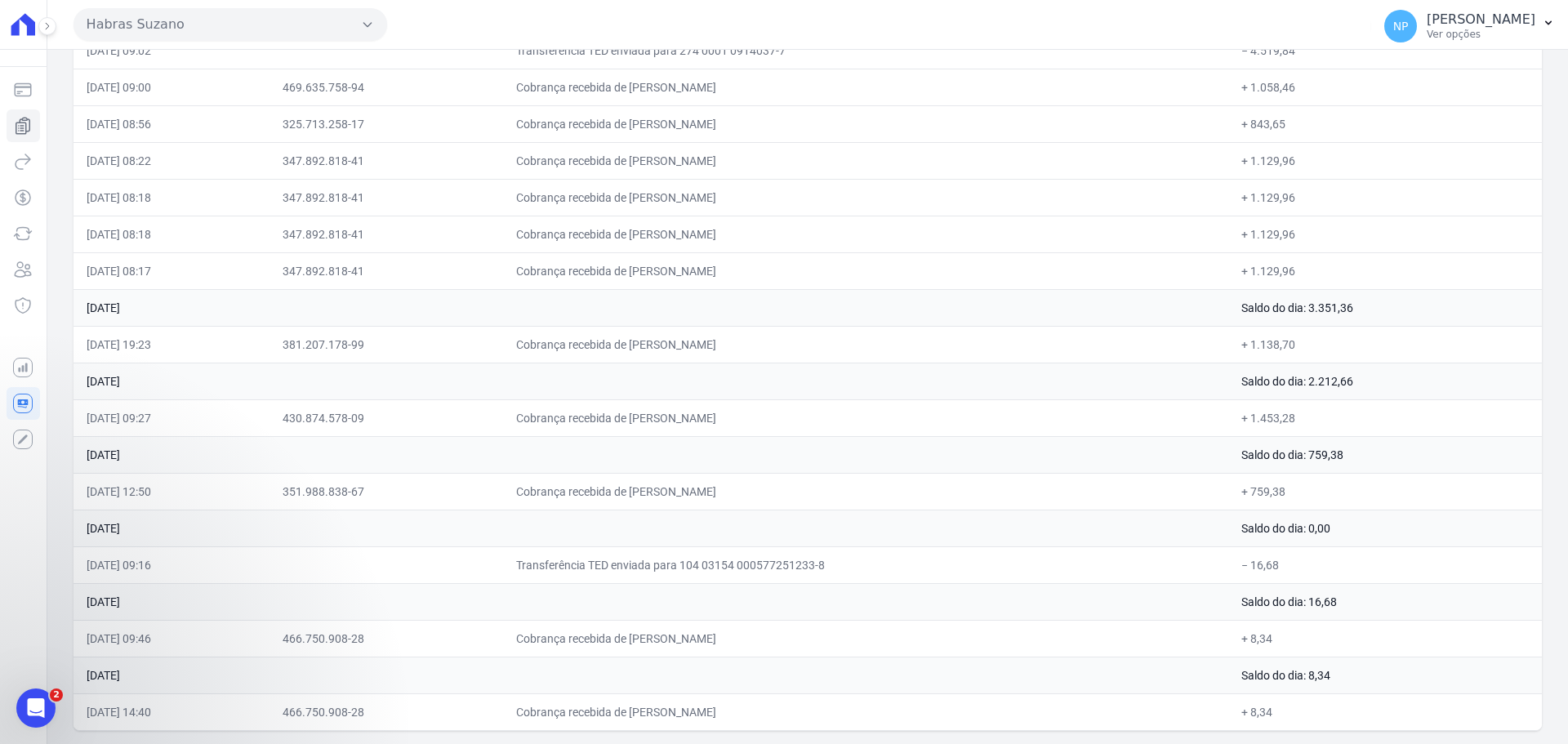
drag, startPoint x: 1154, startPoint y: 130, endPoint x: 1047, endPoint y: 138, distance: 107.3
click at [1047, 138] on td "Cobrança recebida de [PERSON_NAME]" at bounding box center [865, 123] width 725 height 37
click at [43, 28] on icon at bounding box center [47, 25] width 10 height 10
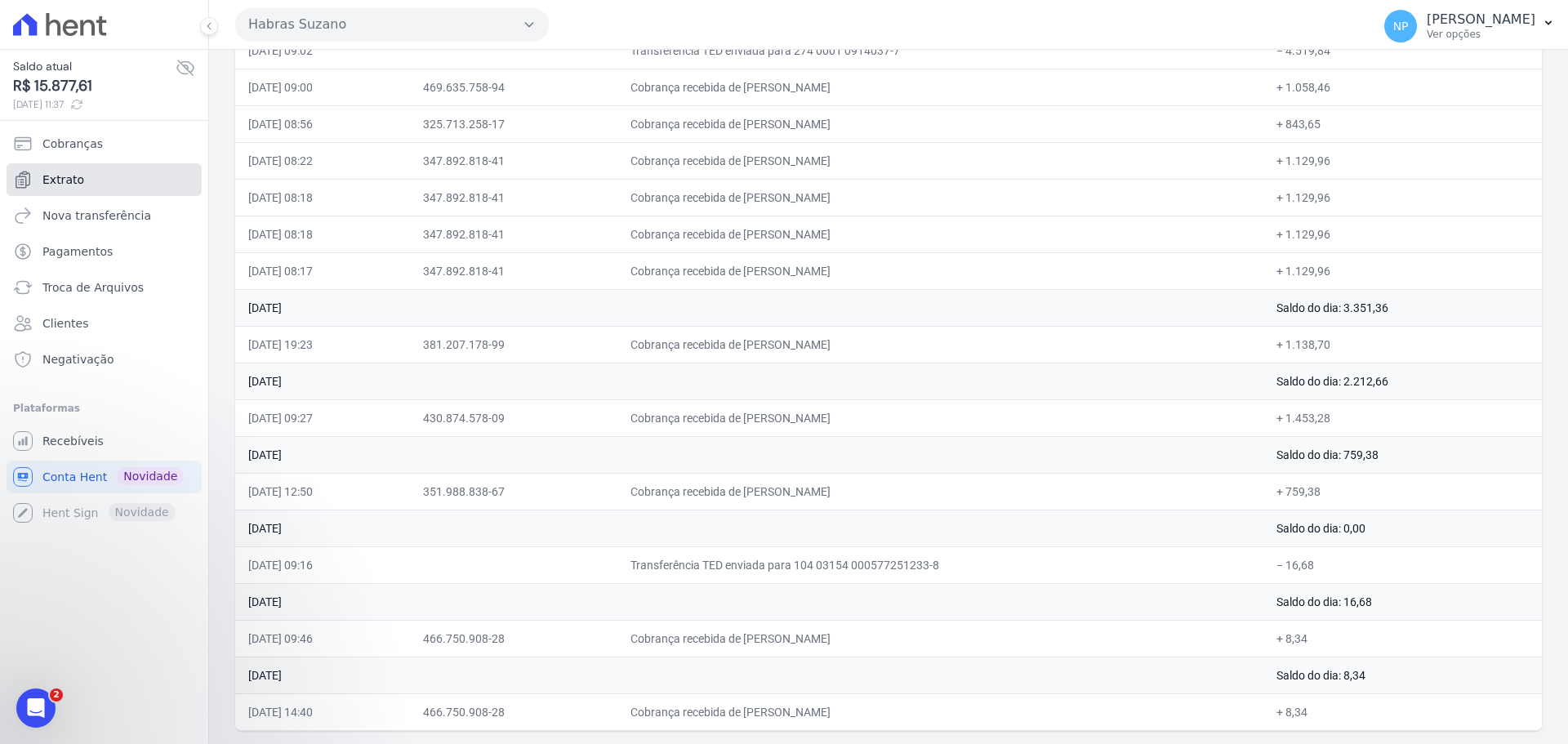
drag, startPoint x: 128, startPoint y: 182, endPoint x: 107, endPoint y: 186, distance: 21.4
click at [107, 186] on link "Extrato" at bounding box center [103, 179] width 195 height 33
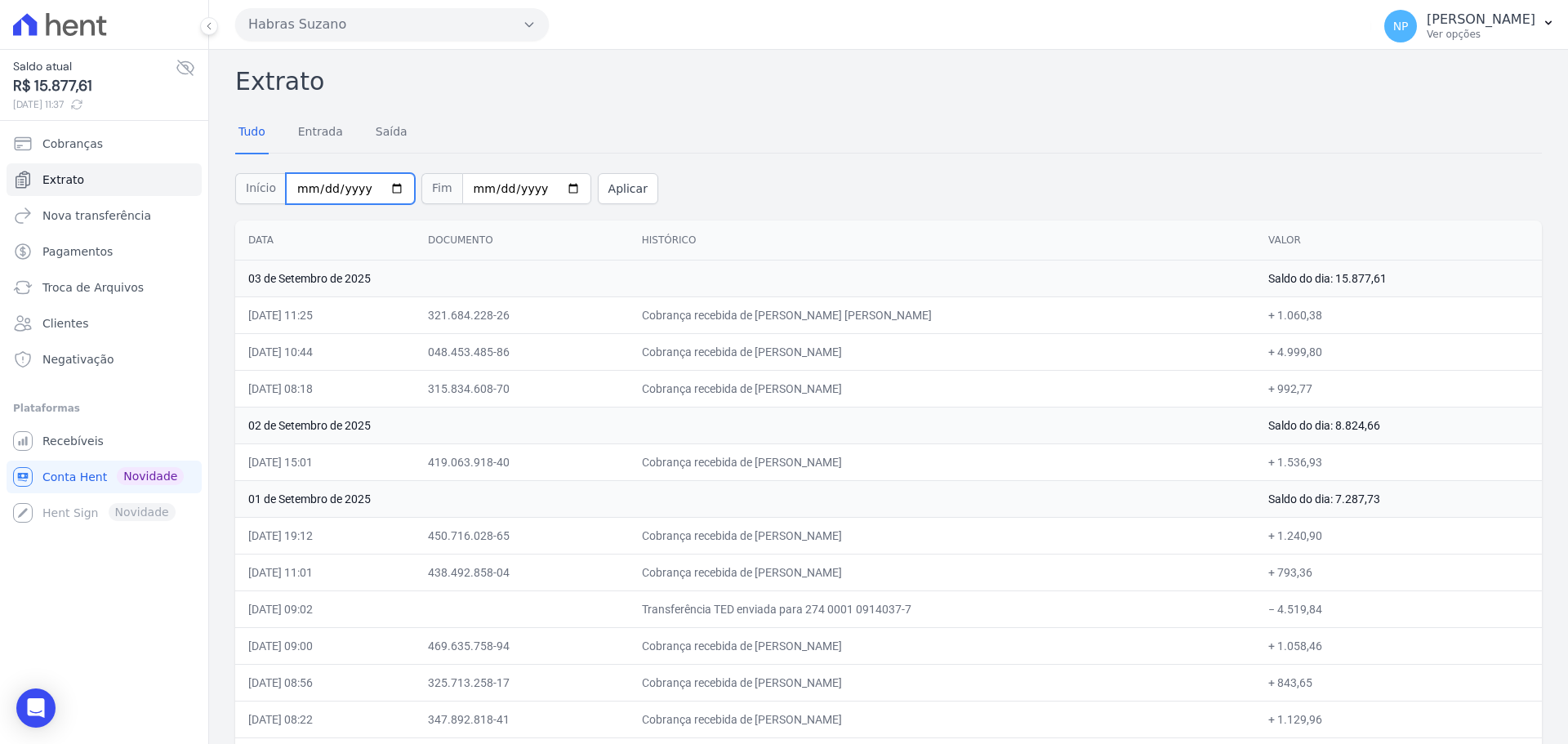
click at [380, 187] on input "[DATE]" at bounding box center [350, 188] width 129 height 31
type input "[DATE]"
click at [612, 191] on button "Aplicar" at bounding box center [628, 188] width 61 height 31
click at [208, 24] on icon at bounding box center [208, 25] width 10 height 10
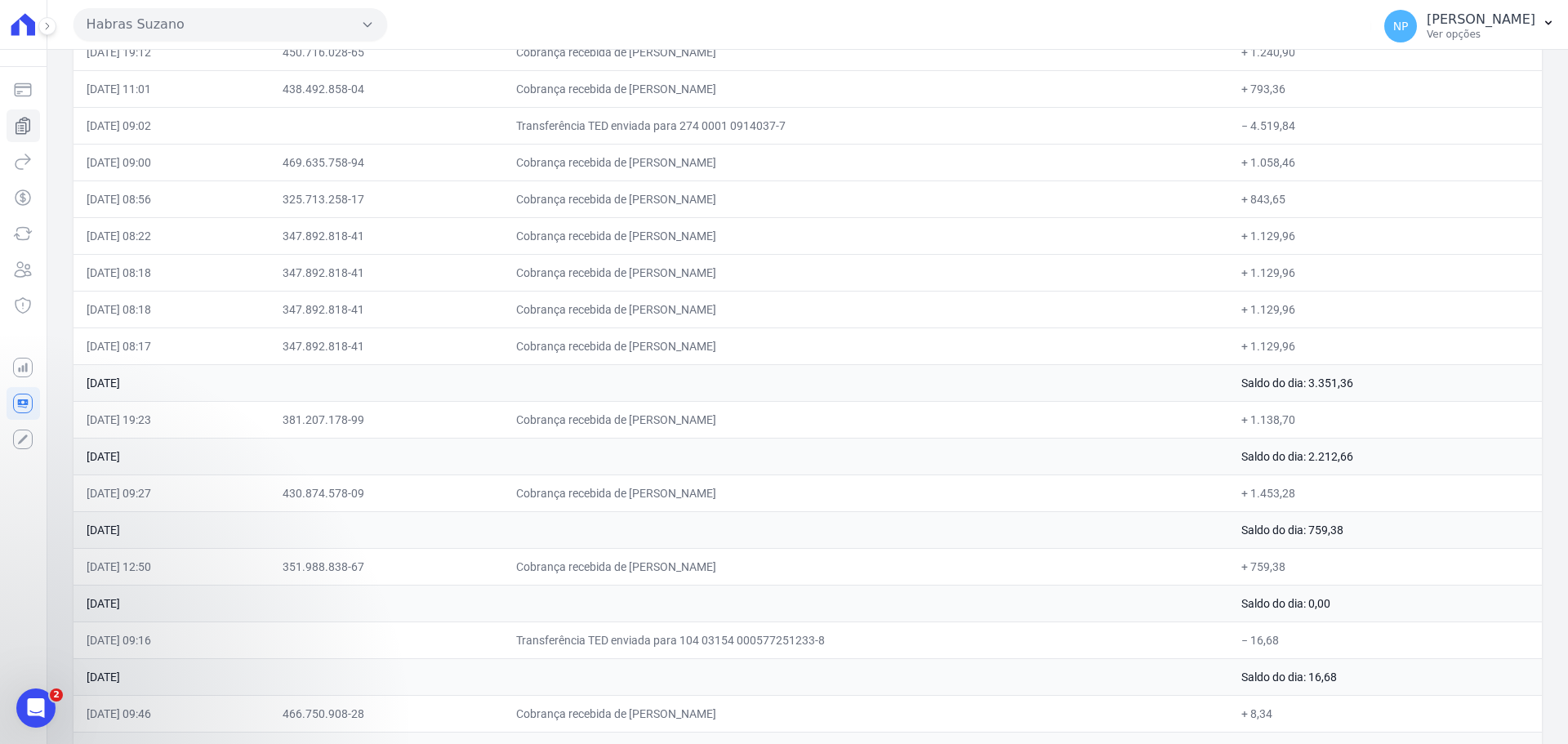
scroll to position [559, 0]
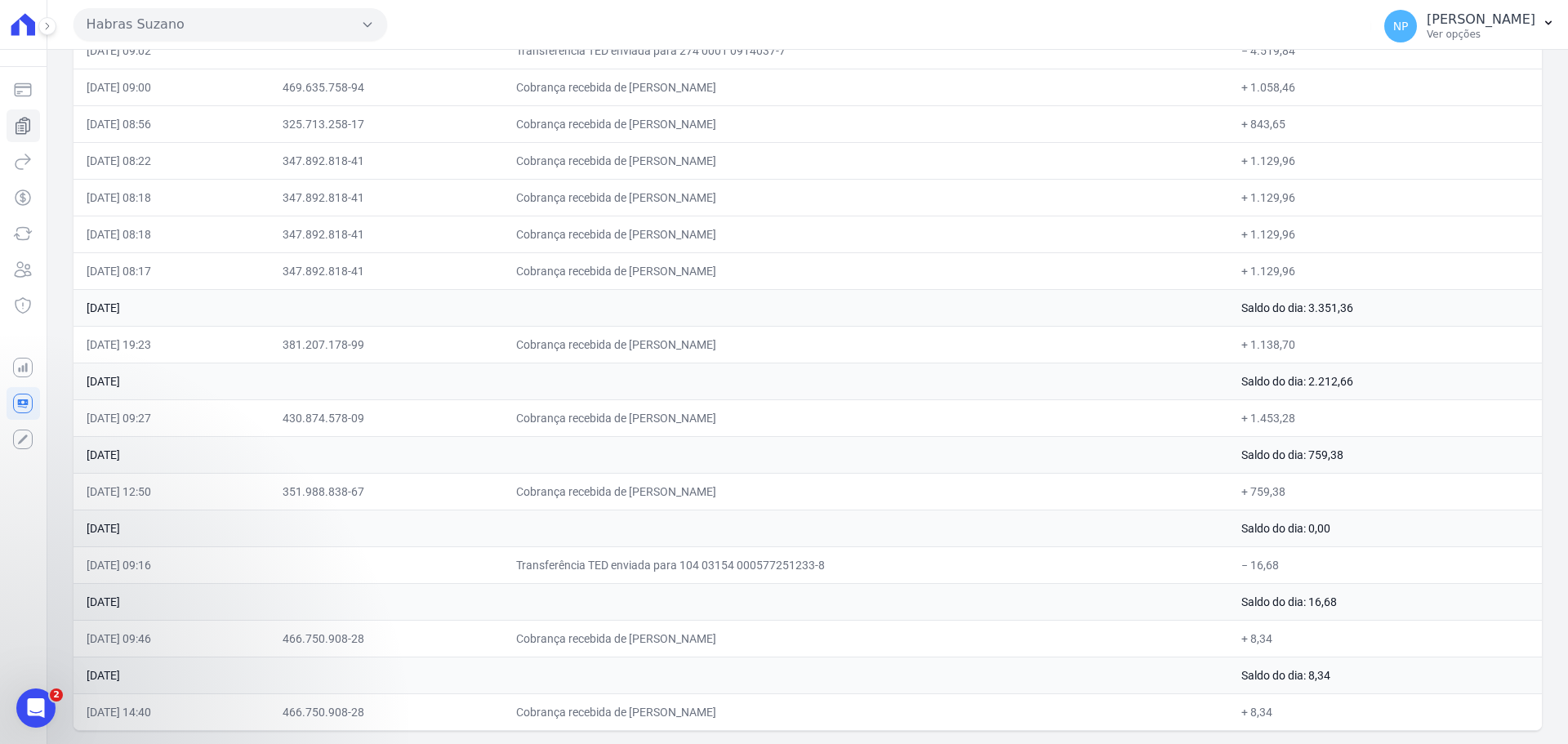
drag, startPoint x: 83, startPoint y: 566, endPoint x: 1286, endPoint y: 559, distance: 1203.0
click at [1285, 559] on tr "22/08/2025, 09:16 Transferência TED enviada para 104 03154 000577251233-8 − 16,…" at bounding box center [807, 565] width 1468 height 37
click at [24, 714] on icon "Abertura do Messenger da Intercom" at bounding box center [34, 706] width 27 height 27
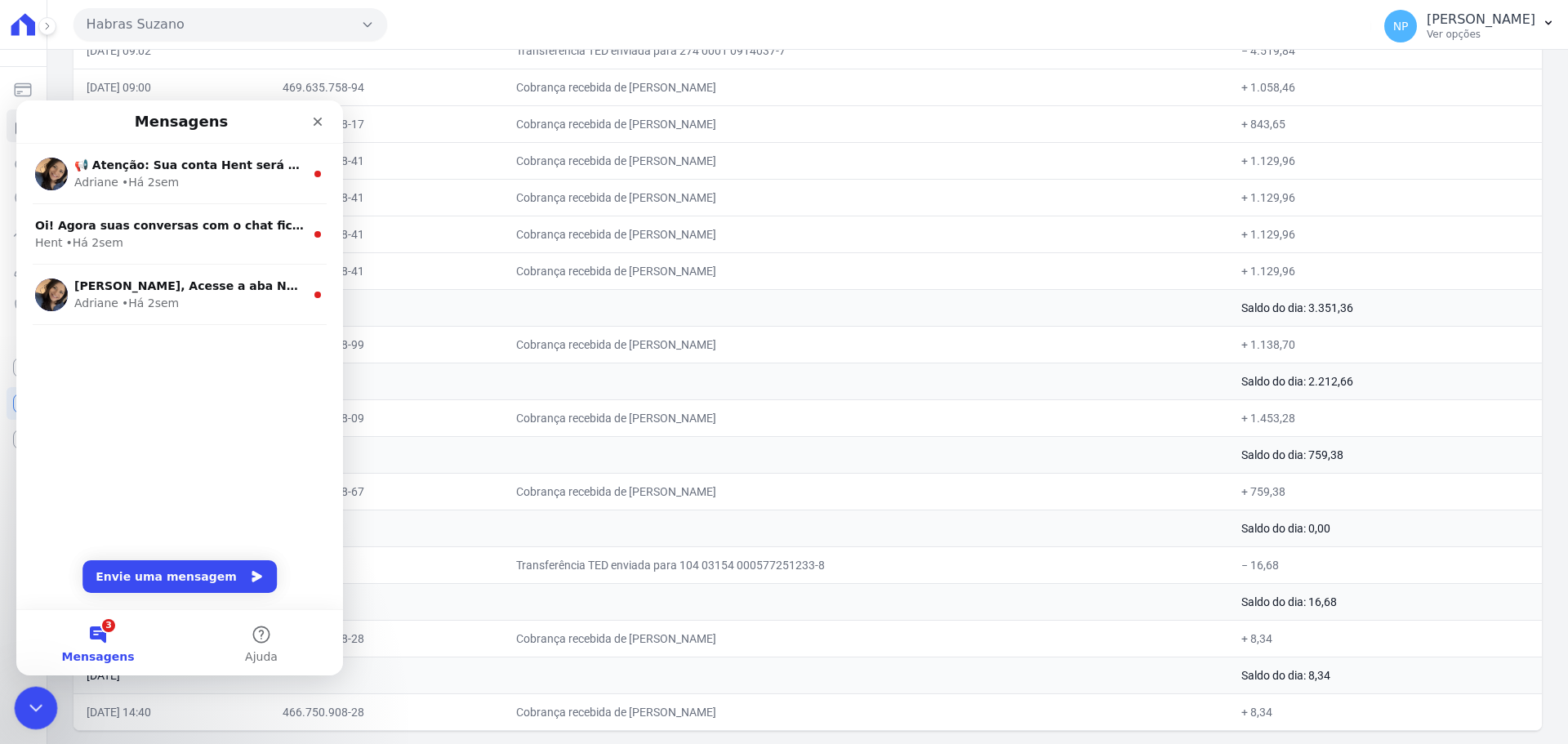
scroll to position [0, 0]
click at [246, 648] on button "Ajuda" at bounding box center [261, 643] width 163 height 65
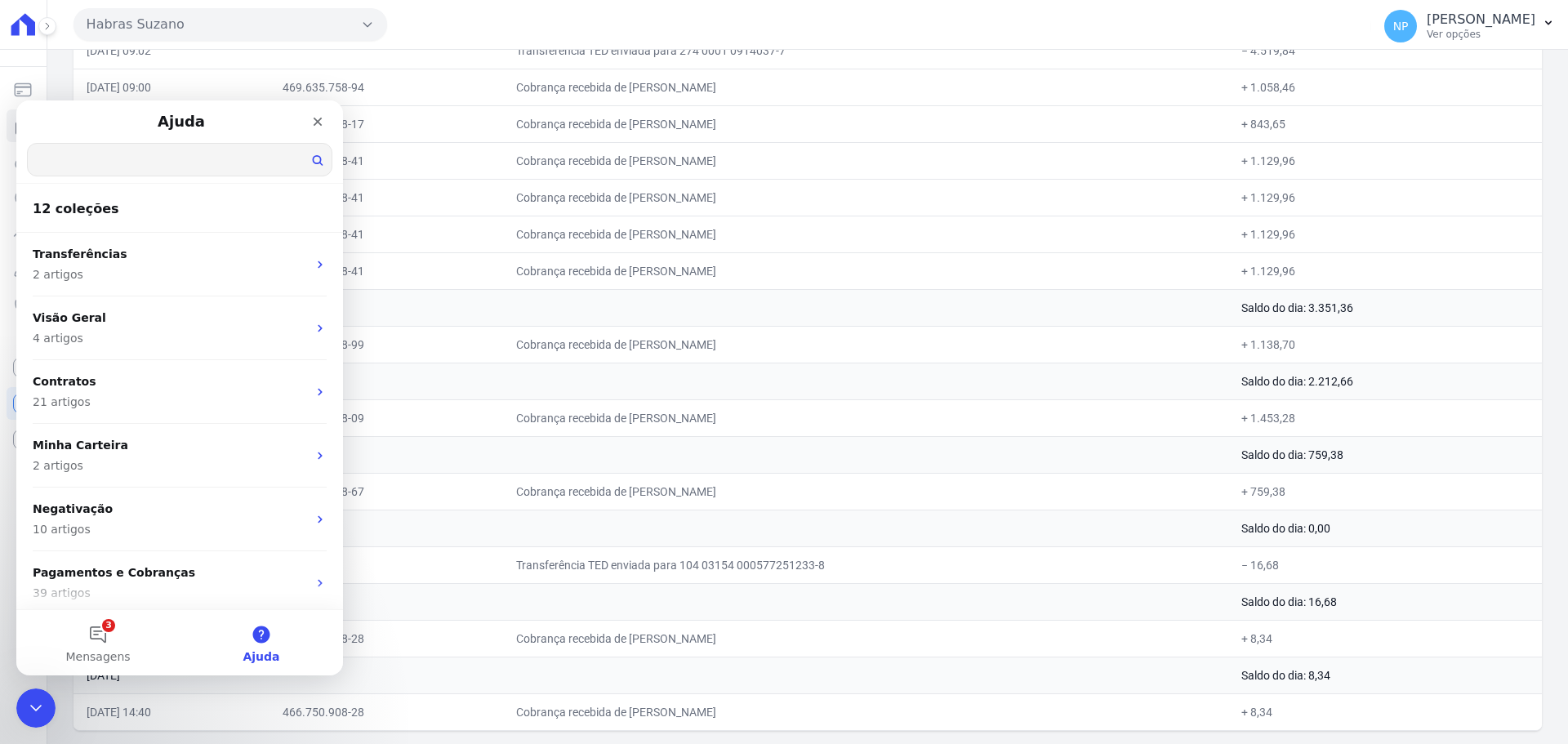
click at [111, 166] on input "Qual é a sua dúvida?" at bounding box center [179, 159] width 303 height 32
click at [947, 129] on td "Cobrança recebida de [PERSON_NAME]" at bounding box center [865, 123] width 725 height 37
click at [319, 125] on icon "Fechar" at bounding box center [317, 121] width 13 height 13
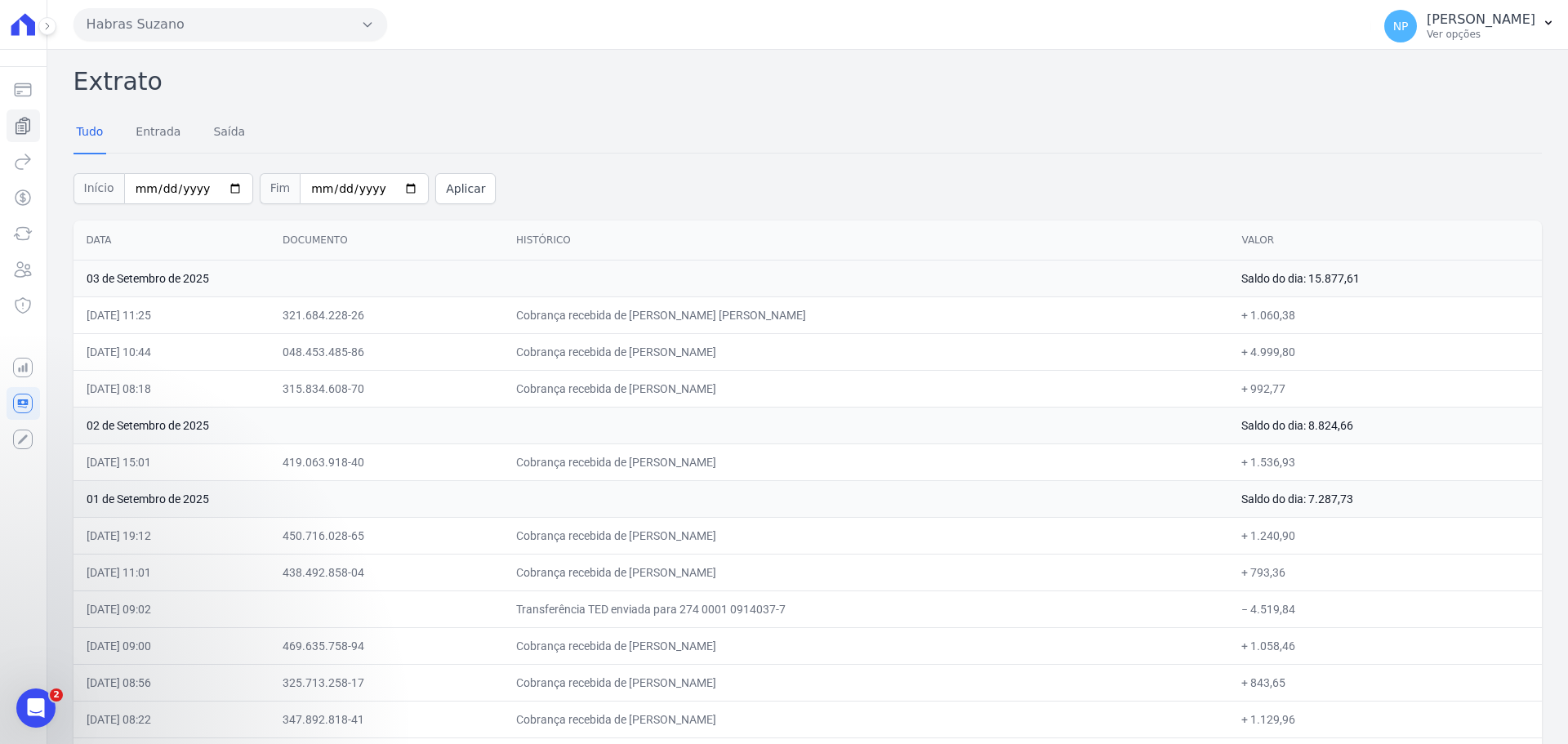
click at [524, 424] on td "02 de Setembro de 2025" at bounding box center [650, 425] width 1155 height 37
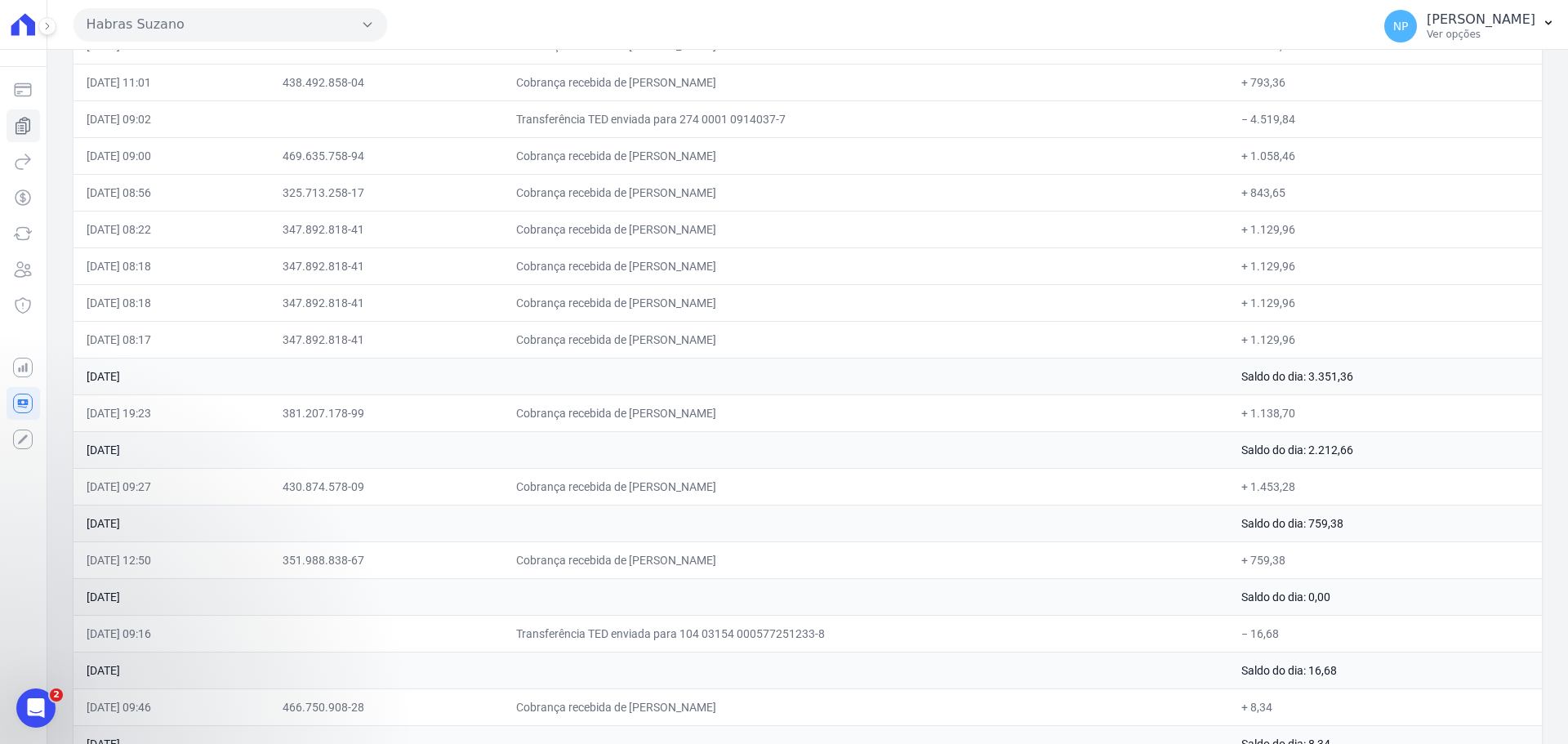
scroll to position [559, 0]
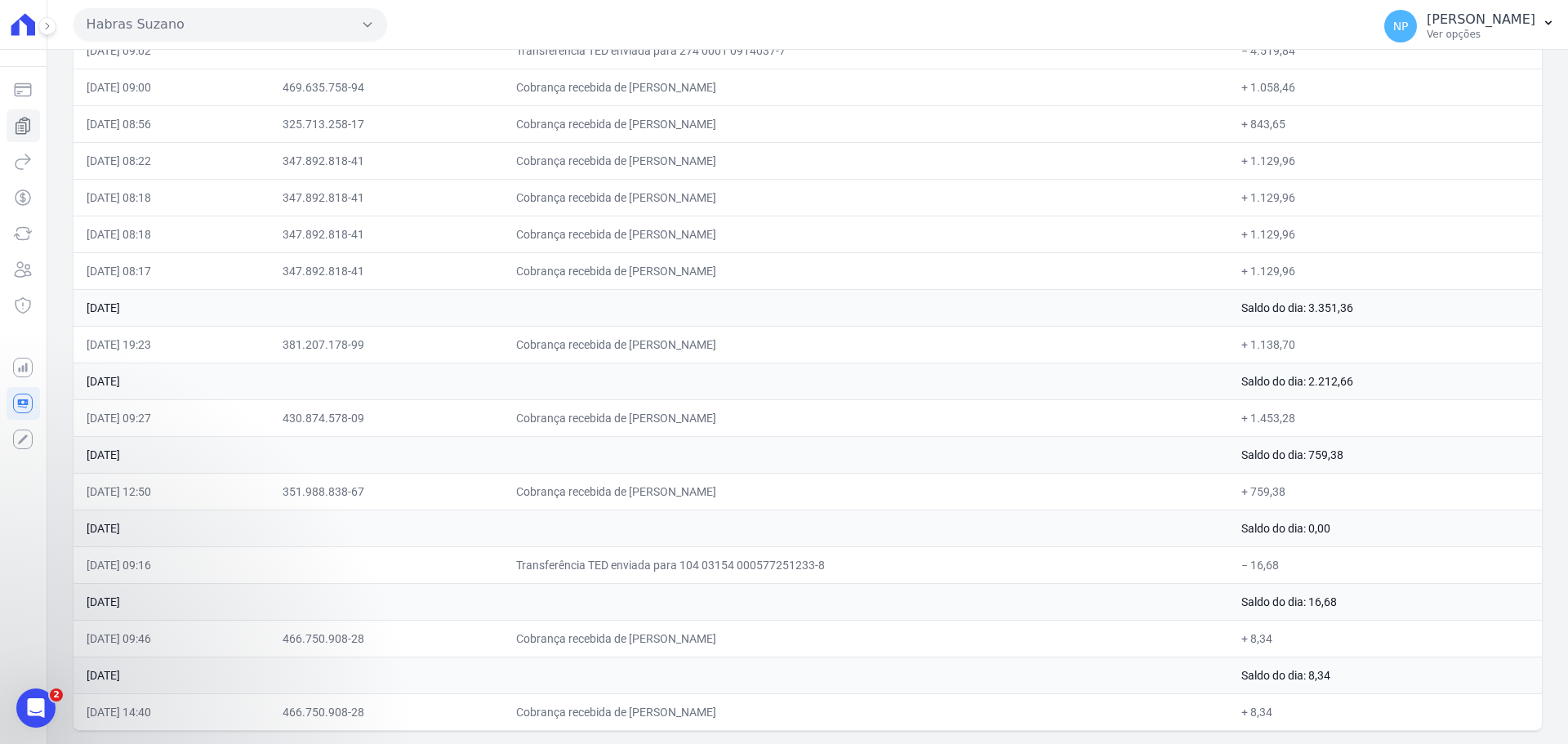
drag, startPoint x: 89, startPoint y: 565, endPoint x: 848, endPoint y: 556, distance: 759.1
click at [1292, 565] on tr "22/08/2025, 09:16 Transferência TED enviada para 104 03154 000577251233-8 − 16,…" at bounding box center [807, 565] width 1468 height 37
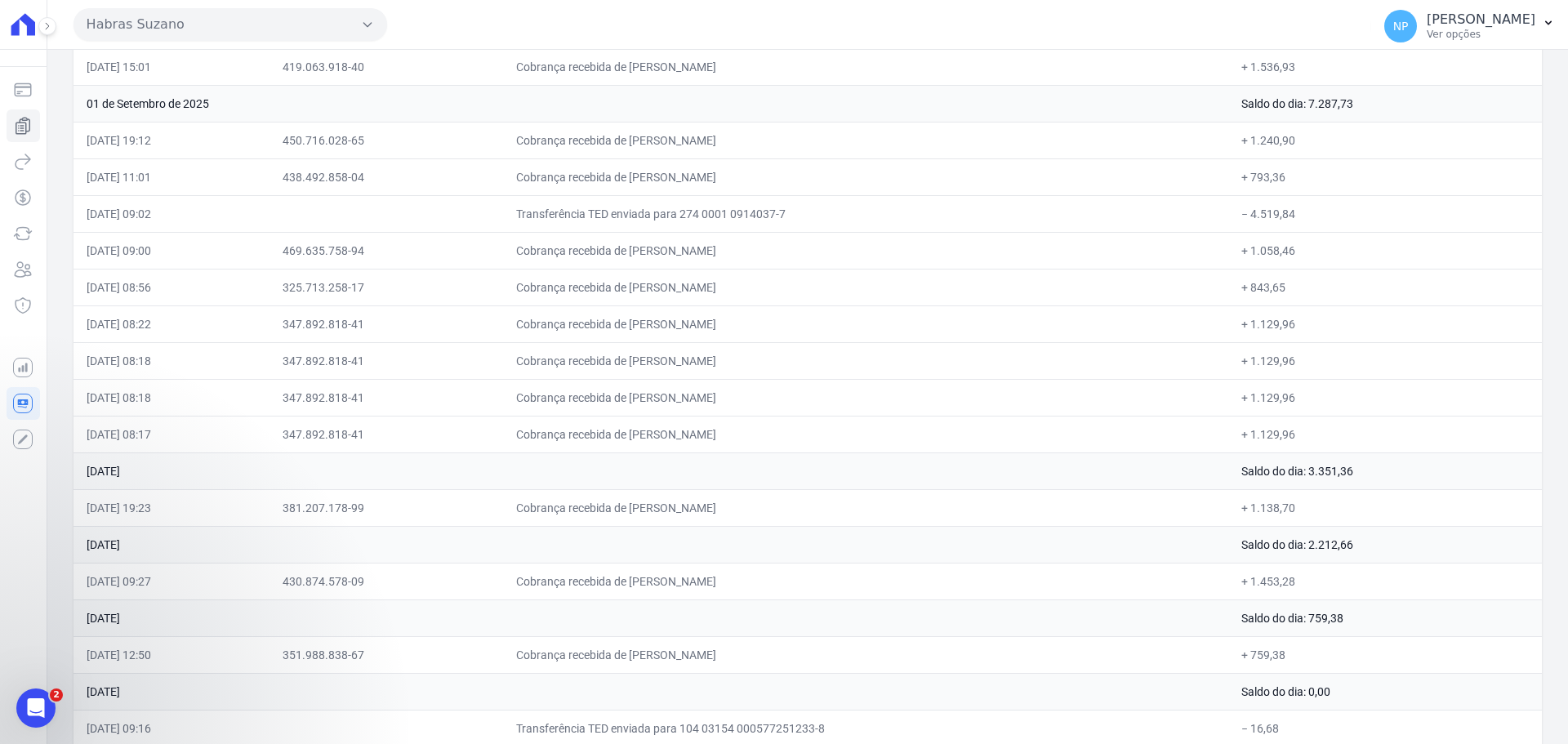
scroll to position [477, 0]
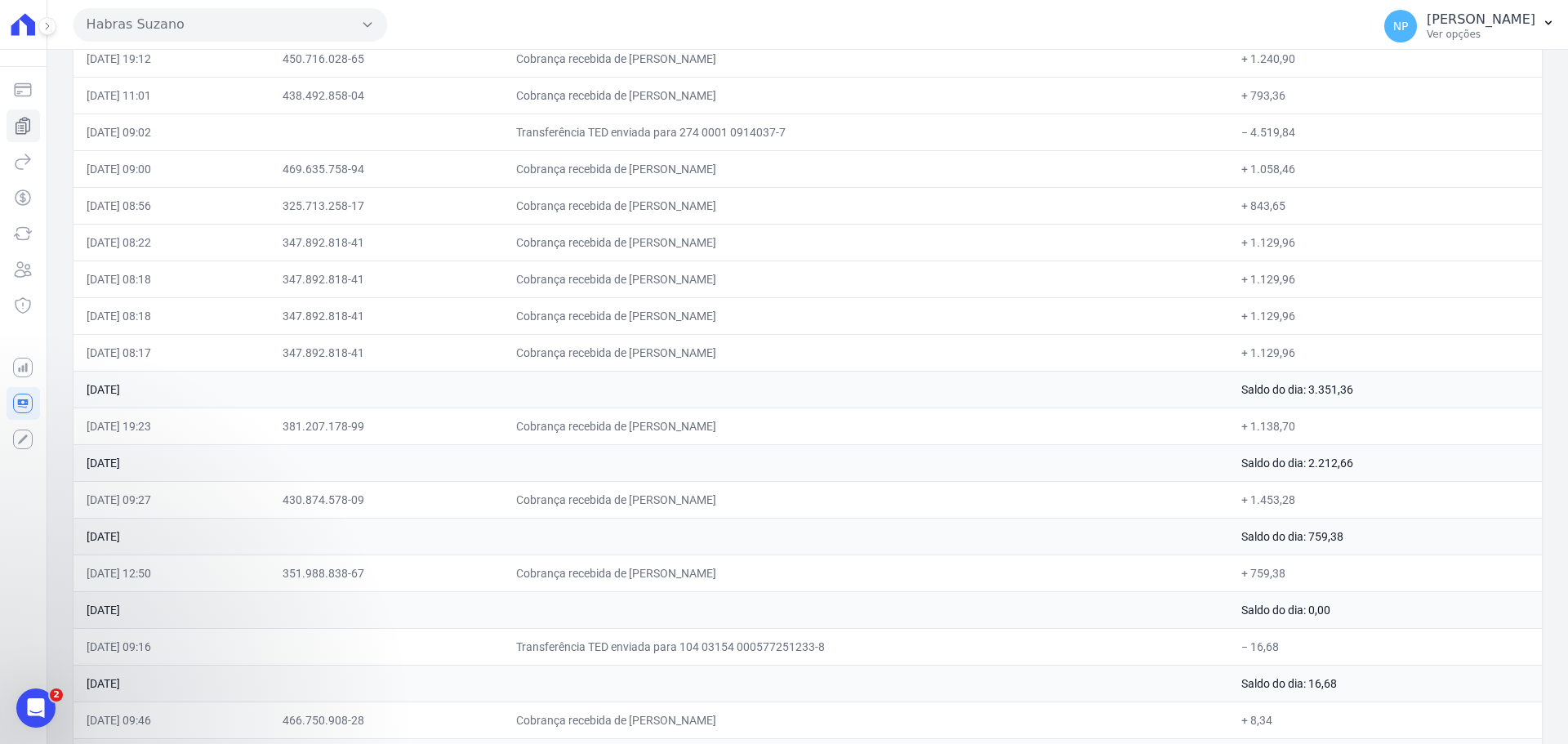
drag, startPoint x: 87, startPoint y: 573, endPoint x: 1289, endPoint y: 575, distance: 1202.0
click at [1289, 575] on tr "26/08/2025, 12:50 351.988.838-67 Cobrança recebida de THAIS AZEVEDO DA SILVA + …" at bounding box center [807, 573] width 1468 height 37
drag, startPoint x: 103, startPoint y: 503, endPoint x: 1324, endPoint y: 504, distance: 1221.0
click at [1324, 504] on tr "29/08/2025, 09:27 430.874.578-09 Cobrança recebida de Nicolas Montanheiro Barbo…" at bounding box center [807, 499] width 1468 height 37
click at [120, 449] on td "29 de Agosto de 2025" at bounding box center [650, 462] width 1155 height 37
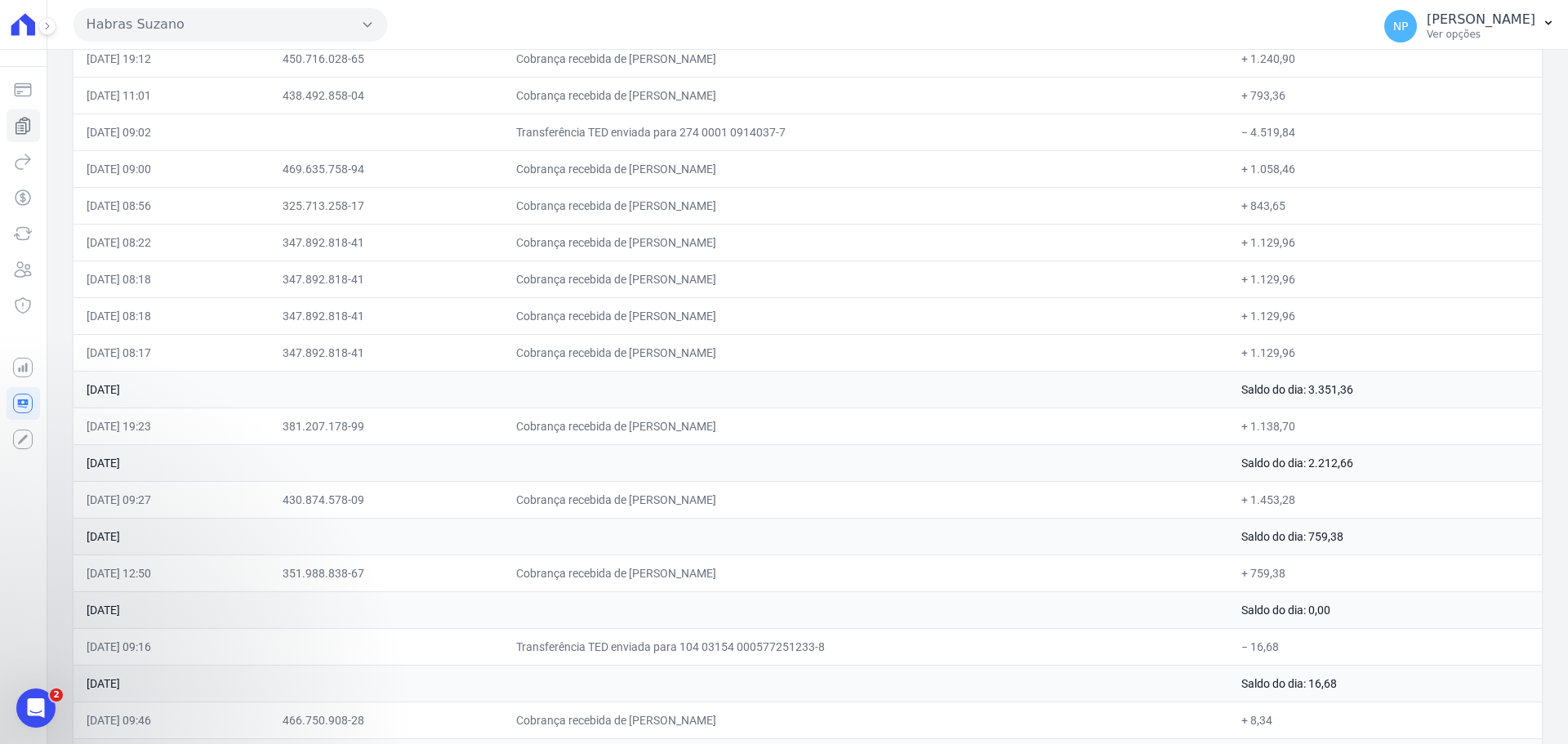
click at [81, 419] on td "31/08/2025, 19:23" at bounding box center [171, 426] width 197 height 37
drag, startPoint x: 85, startPoint y: 420, endPoint x: 946, endPoint y: 442, distance: 861.3
click at [946, 442] on tr "31/08/2025, 19:23 381.207.178-99 Cobrança recebida de GEREMIAS DA SILVA JUNIOR …" at bounding box center [807, 426] width 1468 height 37
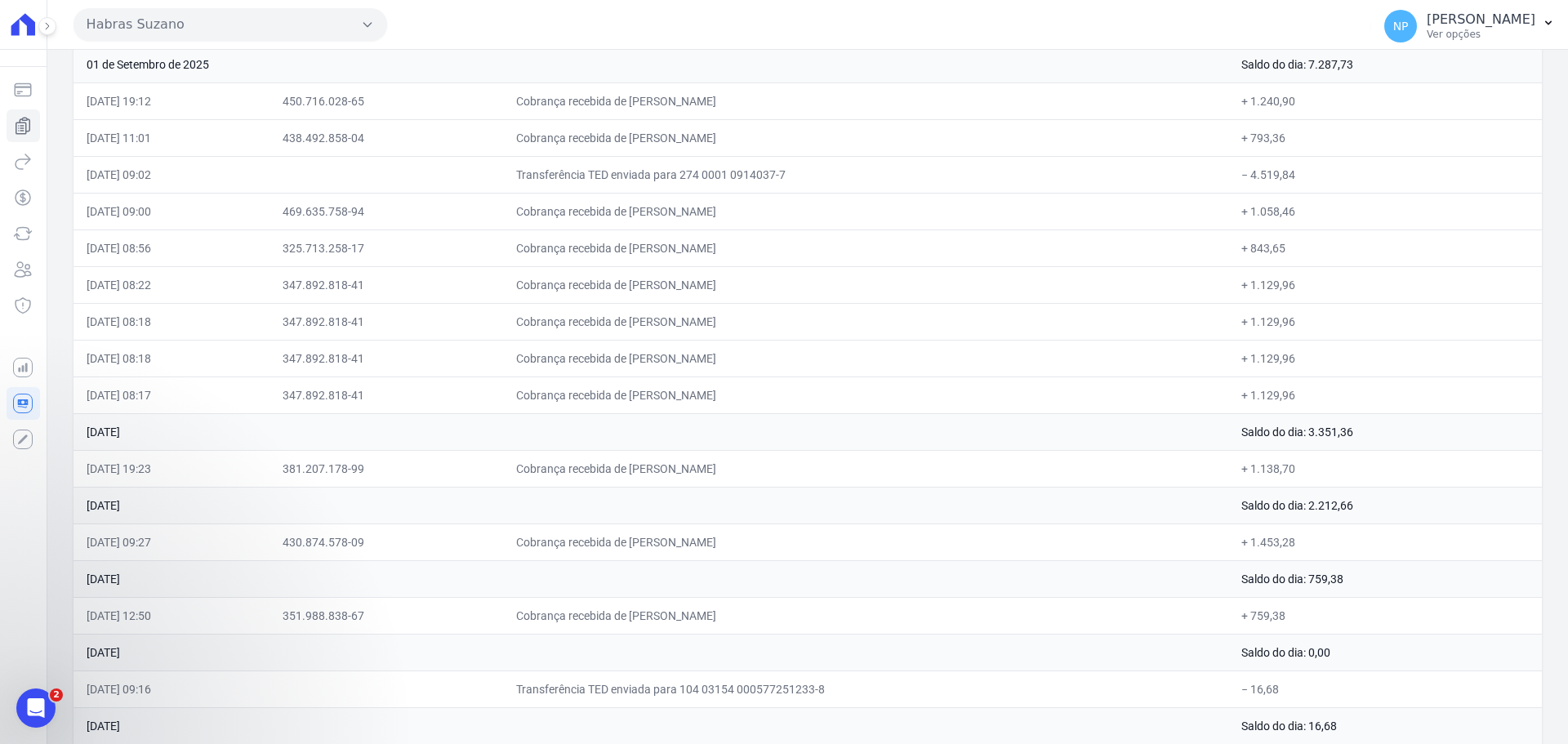
scroll to position [395, 0]
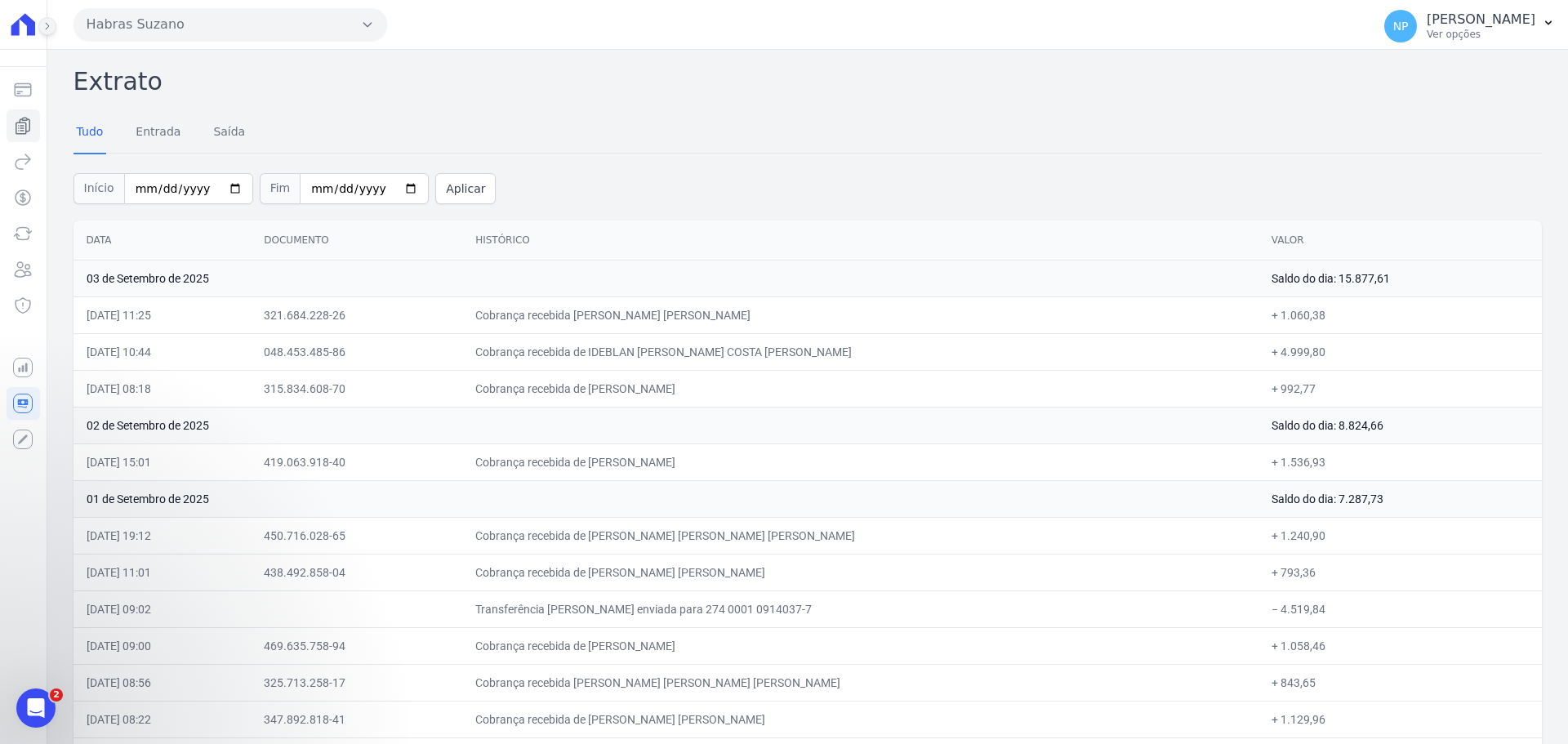
click at [43, 23] on icon at bounding box center [47, 25] width 10 height 10
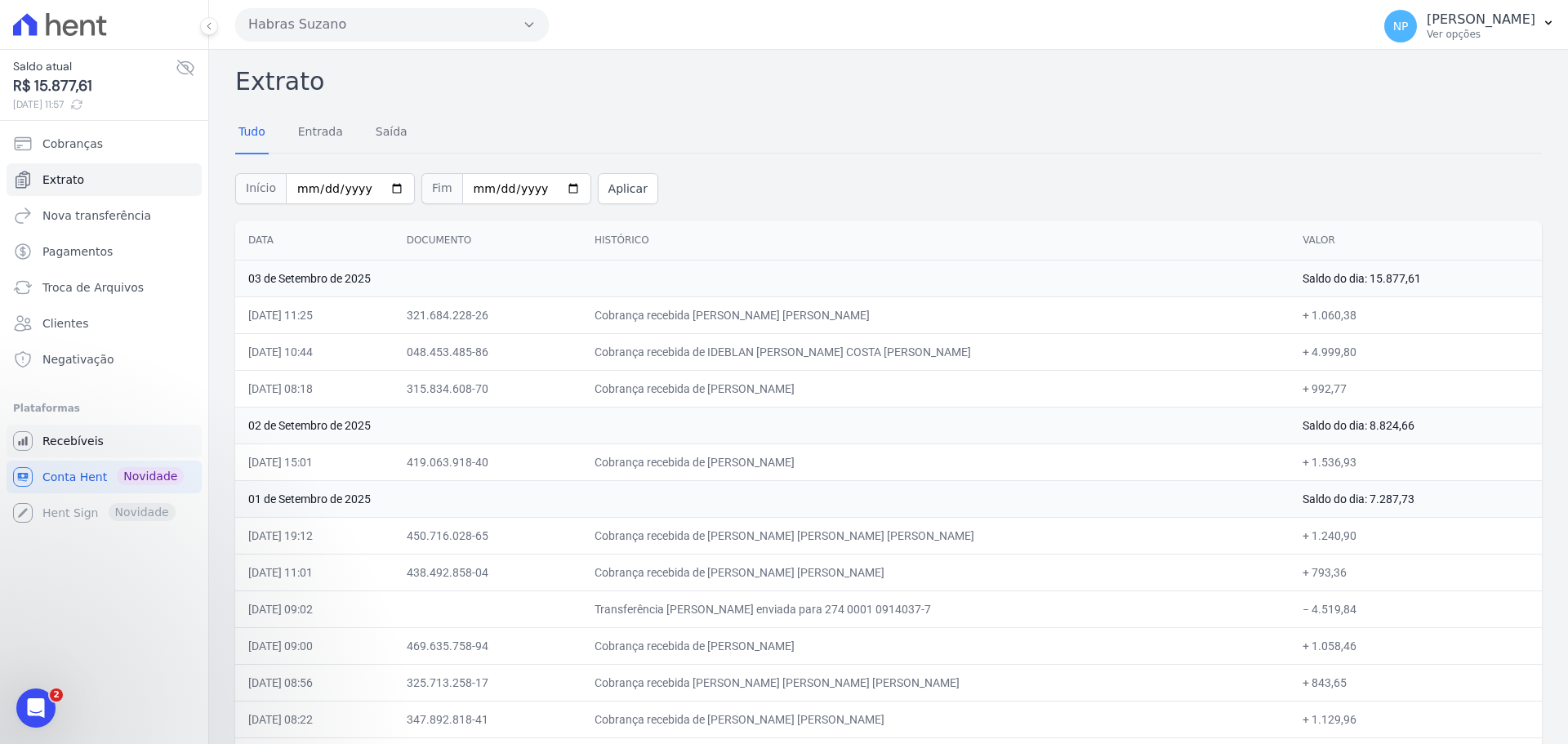
click at [148, 445] on link "Recebíveis" at bounding box center [103, 441] width 195 height 33
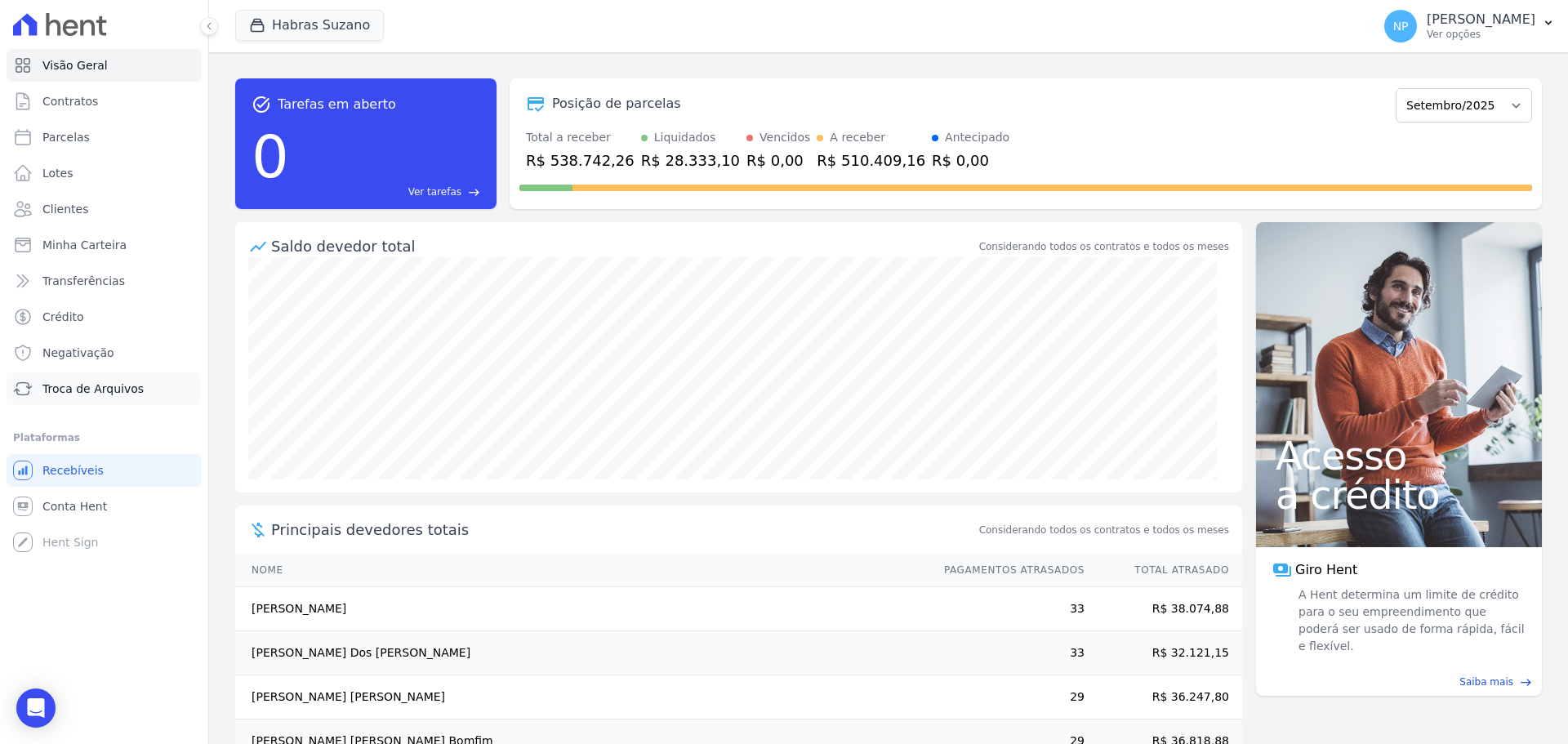
click at [72, 378] on link "Troca de Arquivos" at bounding box center [103, 389] width 195 height 33
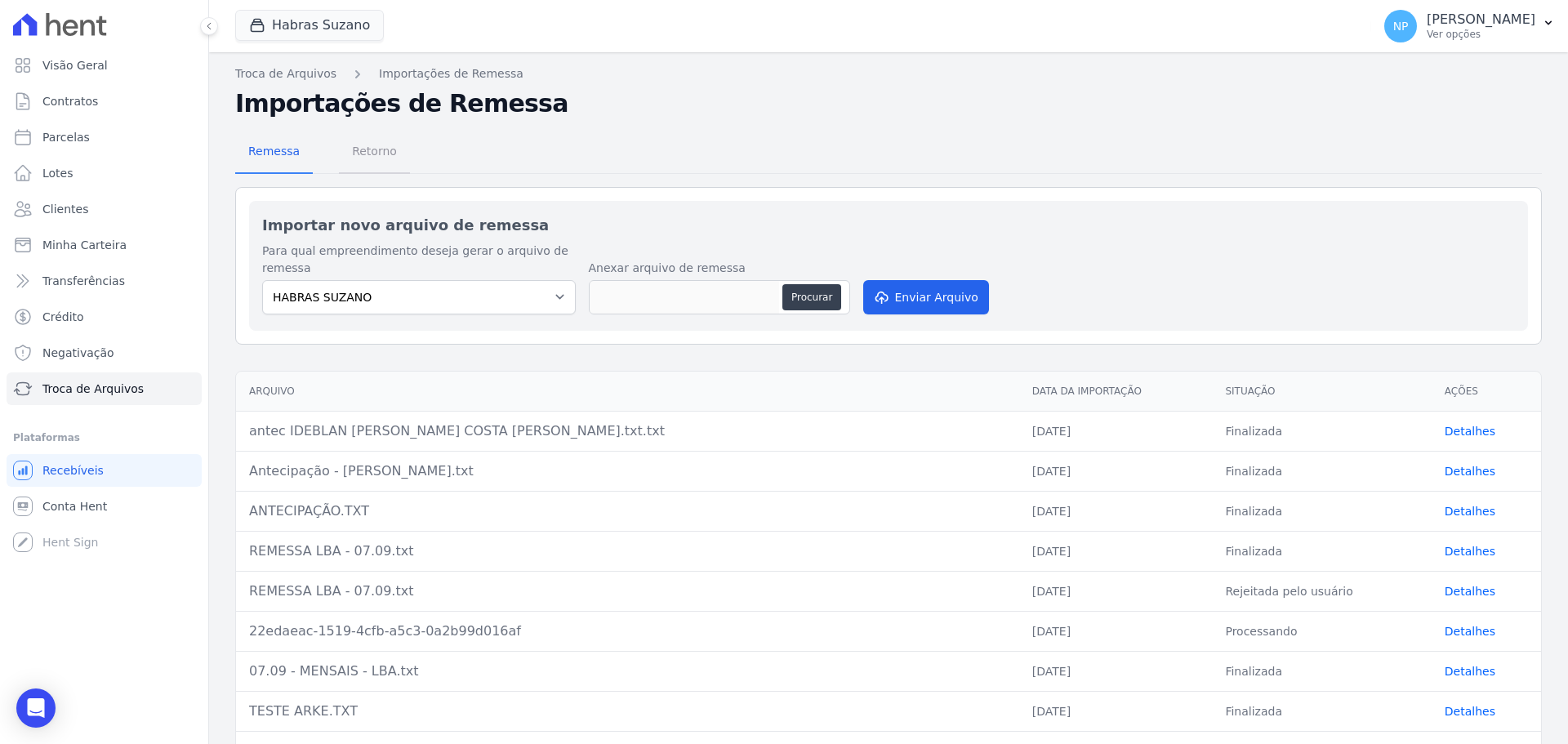
click at [357, 167] on span "Retorno" at bounding box center [374, 151] width 64 height 33
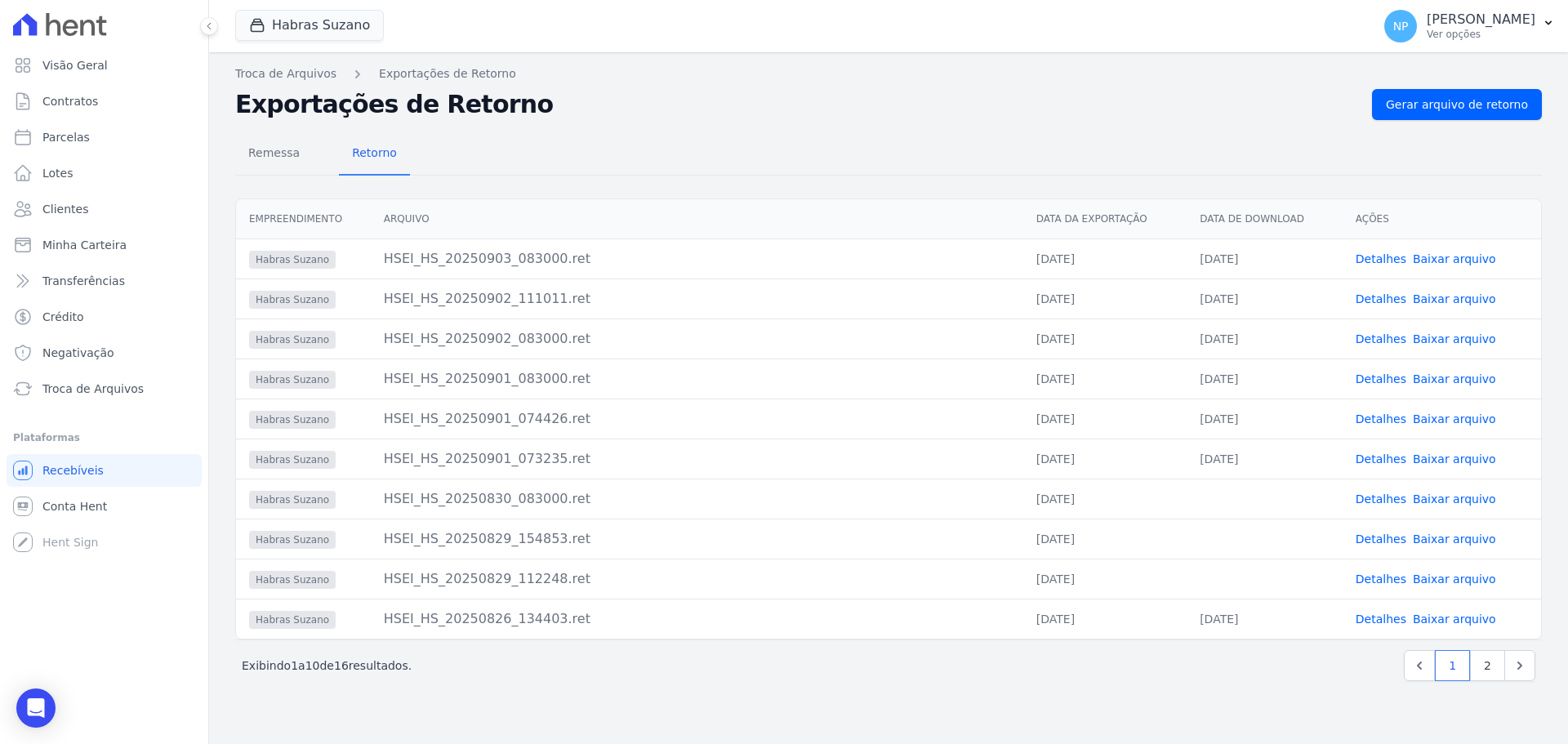
click at [1376, 498] on link "Detalhes" at bounding box center [1380, 499] width 51 height 13
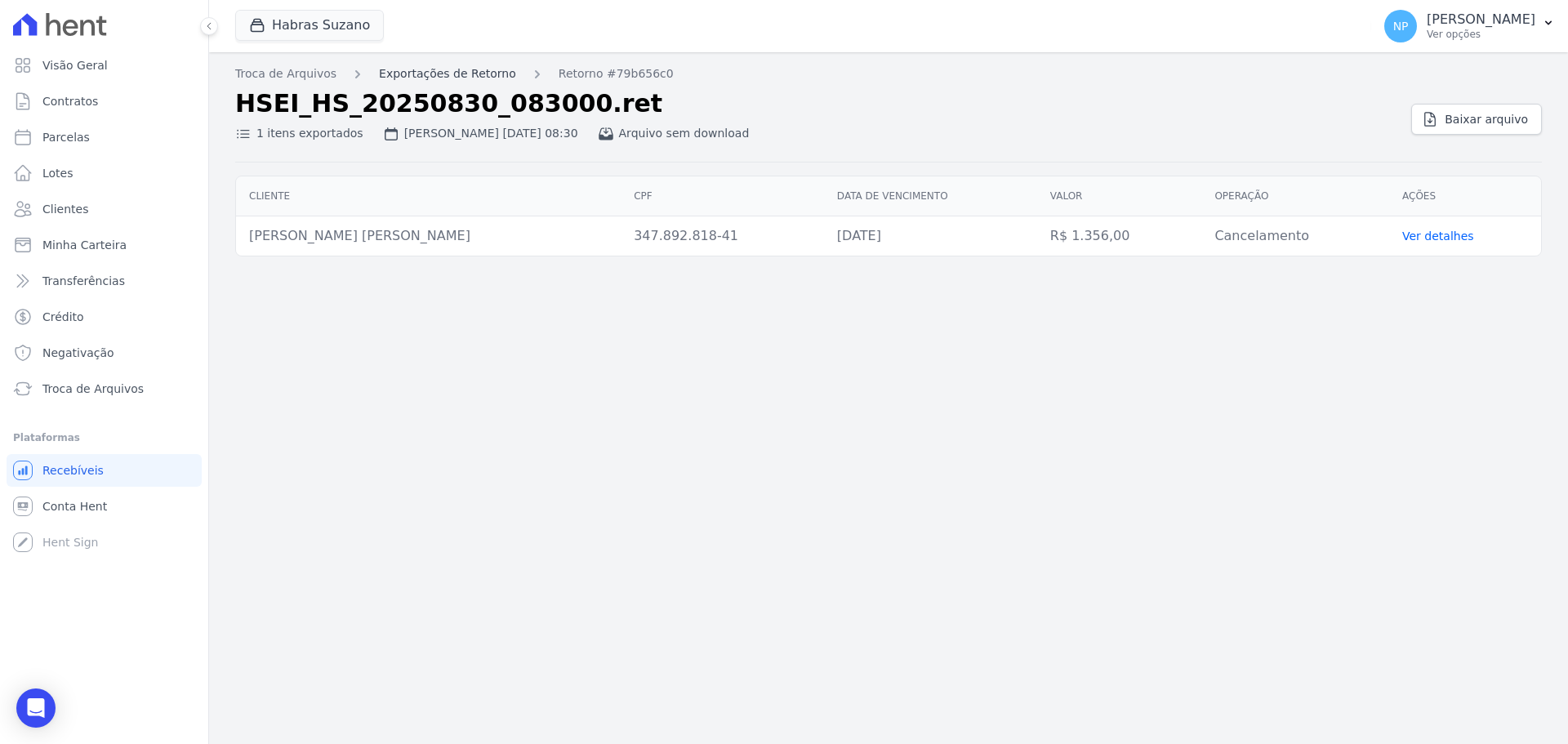
click at [460, 78] on link "Exportações de Retorno" at bounding box center [447, 73] width 137 height 17
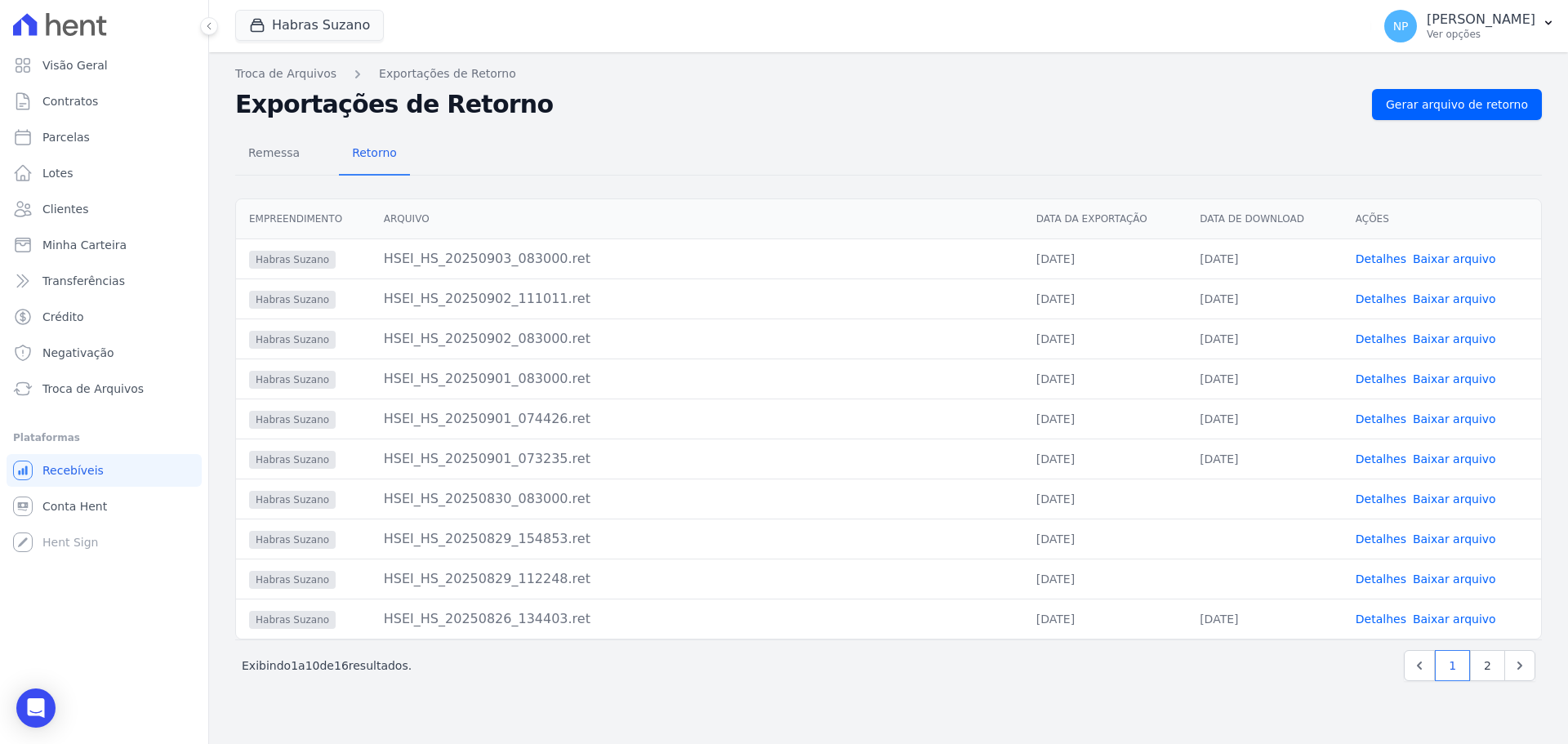
click at [1403, 456] on link "Detalhes" at bounding box center [1380, 459] width 51 height 13
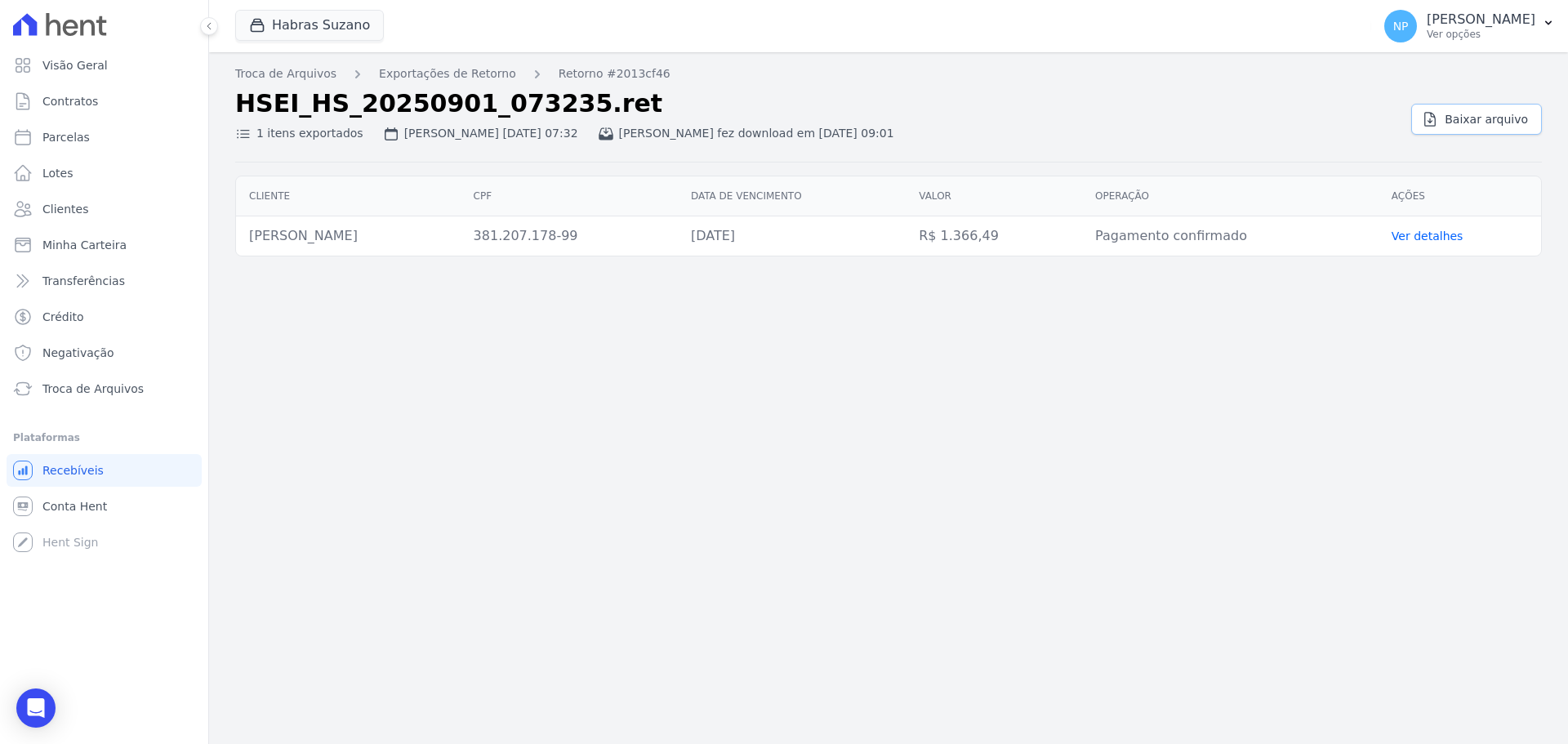
click at [1448, 121] on link "Baixar arquivo" at bounding box center [1477, 119] width 130 height 31
